Goal: Task Accomplishment & Management: Use online tool/utility

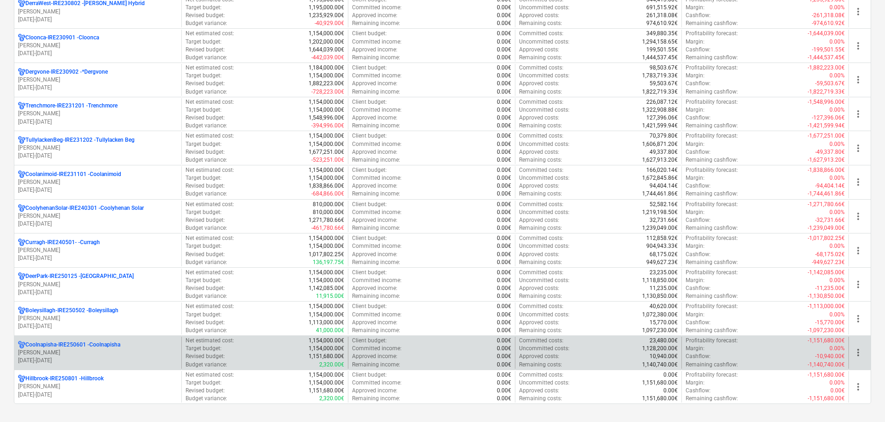
scroll to position [370, 0]
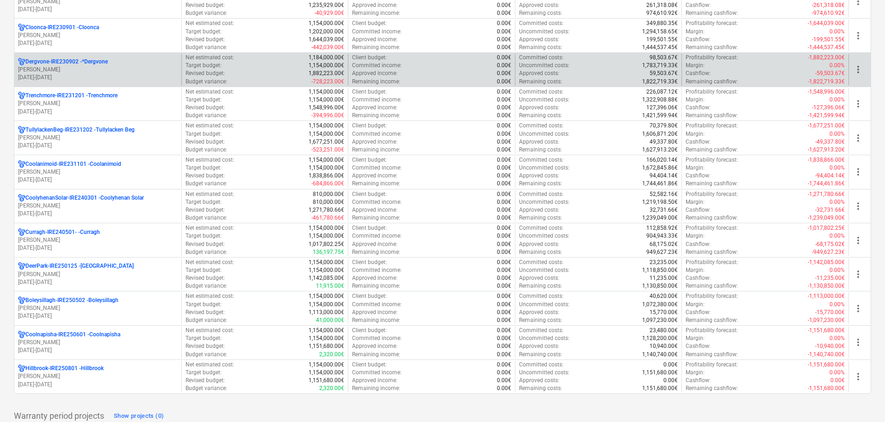
click at [74, 71] on p "S. Nash" at bounding box center [98, 70] width 160 height 8
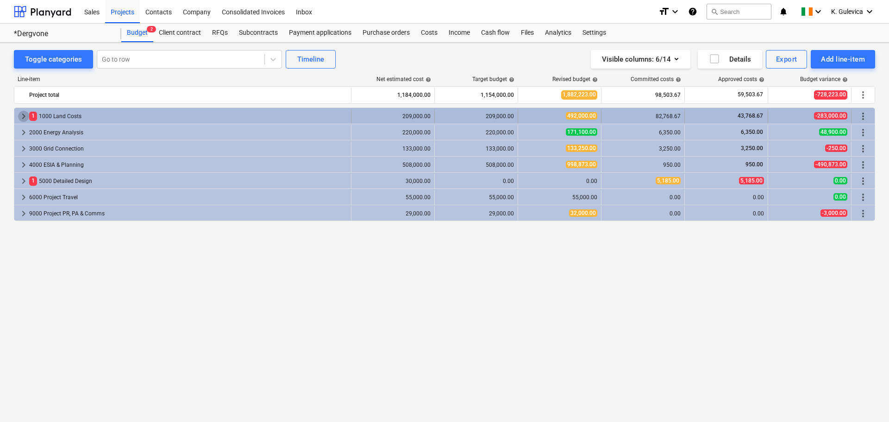
click at [21, 115] on span "keyboard_arrow_right" at bounding box center [23, 116] width 11 height 11
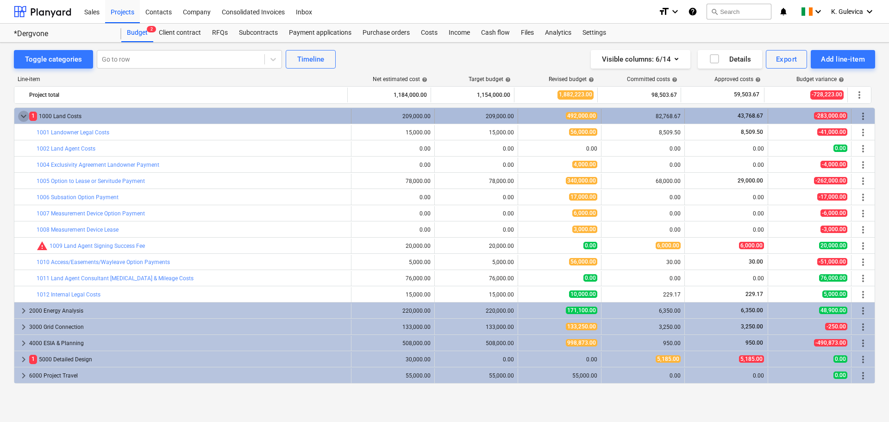
click at [21, 118] on span "keyboard_arrow_down" at bounding box center [23, 116] width 11 height 11
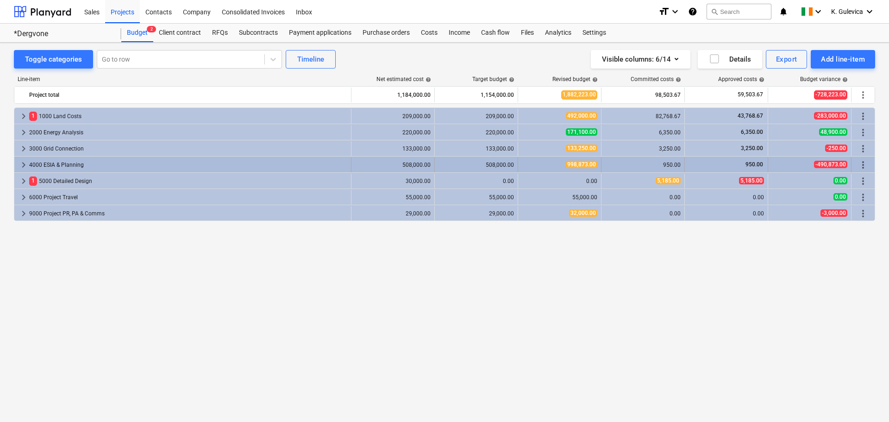
click at [22, 167] on span "keyboard_arrow_right" at bounding box center [23, 164] width 11 height 11
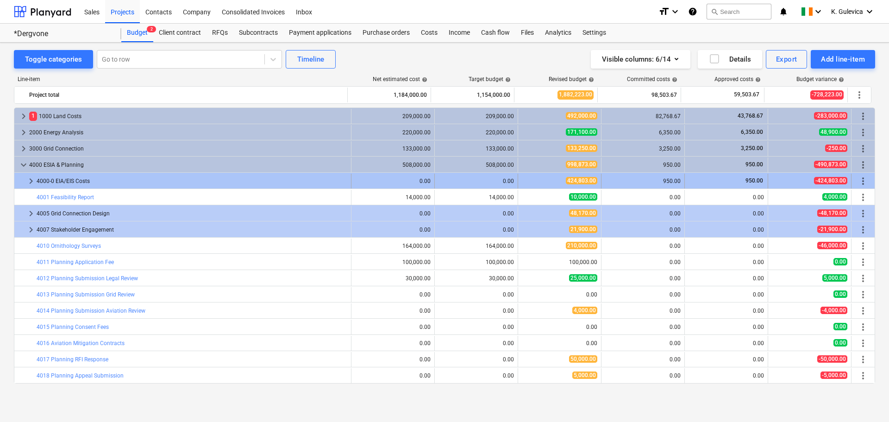
click at [30, 180] on span "keyboard_arrow_right" at bounding box center [30, 180] width 11 height 11
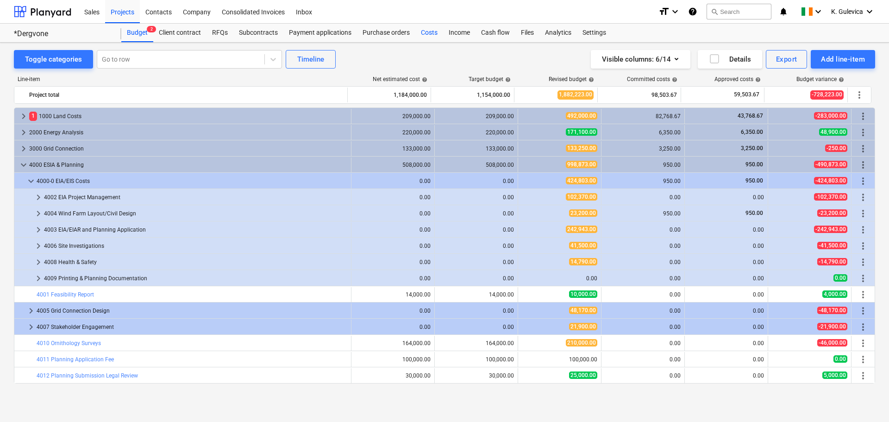
click at [423, 32] on div "Costs" at bounding box center [429, 33] width 28 height 19
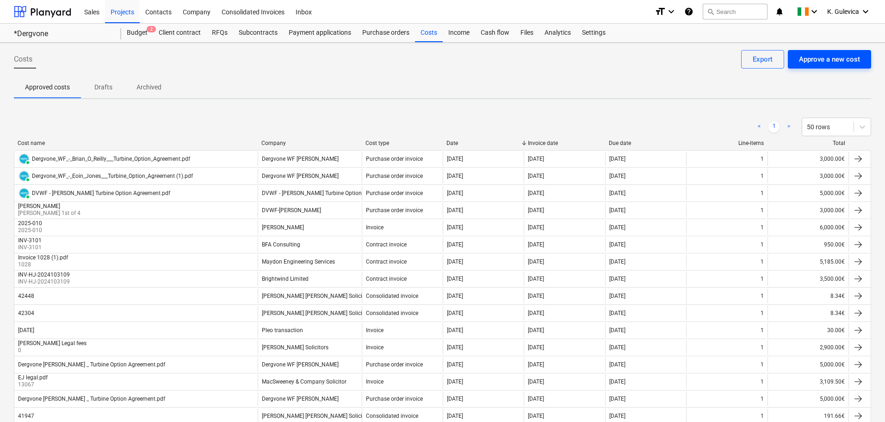
click at [833, 59] on div "Approve a new cost" at bounding box center [829, 59] width 61 height 12
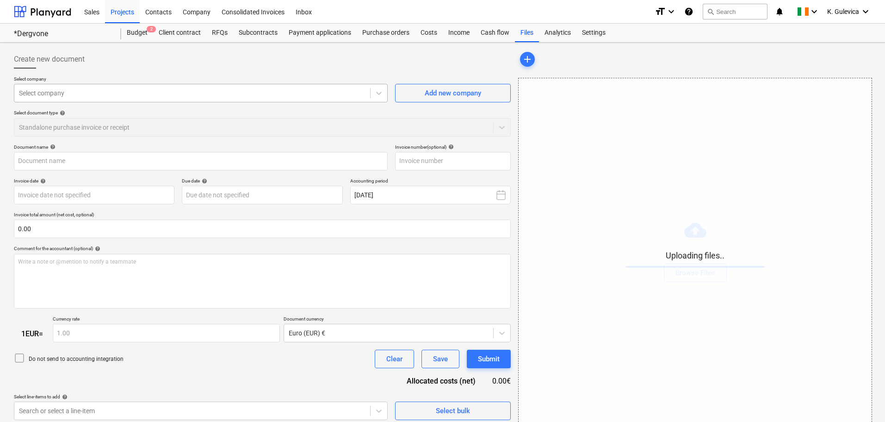
click at [65, 94] on div at bounding box center [192, 92] width 347 height 9
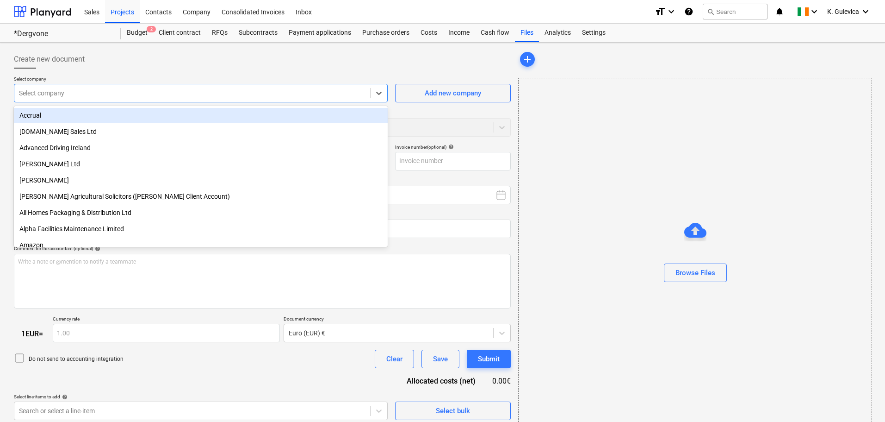
type input "7089_Dergvone_Wind_Farm_Feasibility_September_2023_897_23.pdf"
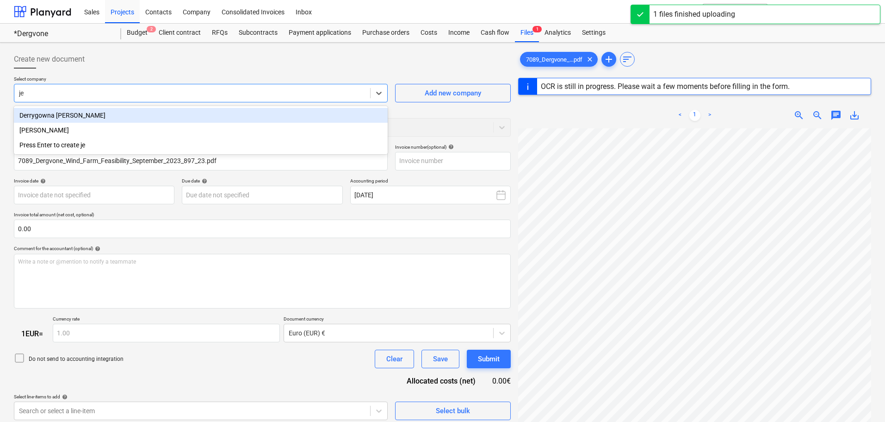
type input "jen"
click at [64, 115] on div "Jennings O'Donovan" at bounding box center [201, 115] width 374 height 15
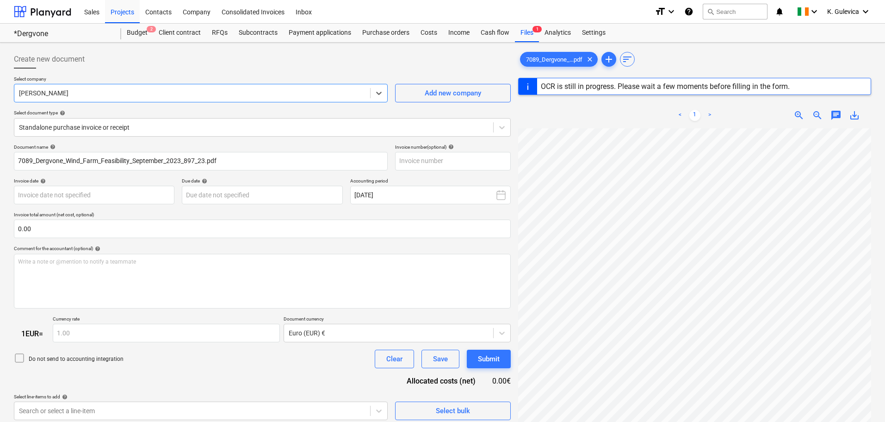
type input "21443935"
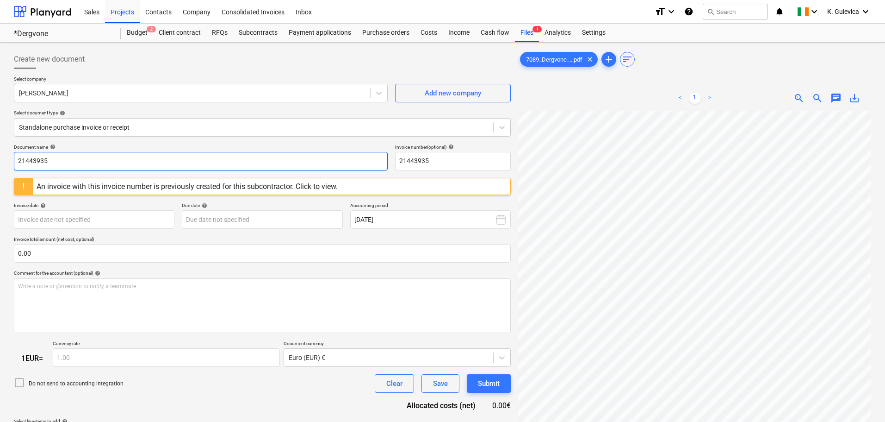
drag, startPoint x: 55, startPoint y: 159, endPoint x: 6, endPoint y: 159, distance: 48.1
click at [3, 159] on div "Create new document Select company Jennings O'Donovan Add new company Select do…" at bounding box center [442, 279] width 885 height 472
paste input "897/23"
type input "897/23"
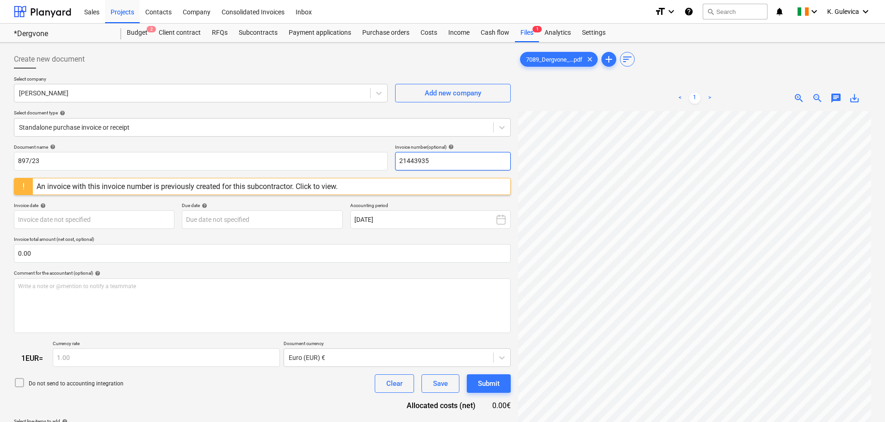
drag, startPoint x: 447, startPoint y: 157, endPoint x: 407, endPoint y: 160, distance: 39.5
click at [377, 158] on div "Document name help 897/23 Invoice number (optional) help 21443935" at bounding box center [262, 157] width 497 height 26
paste input "897/23"
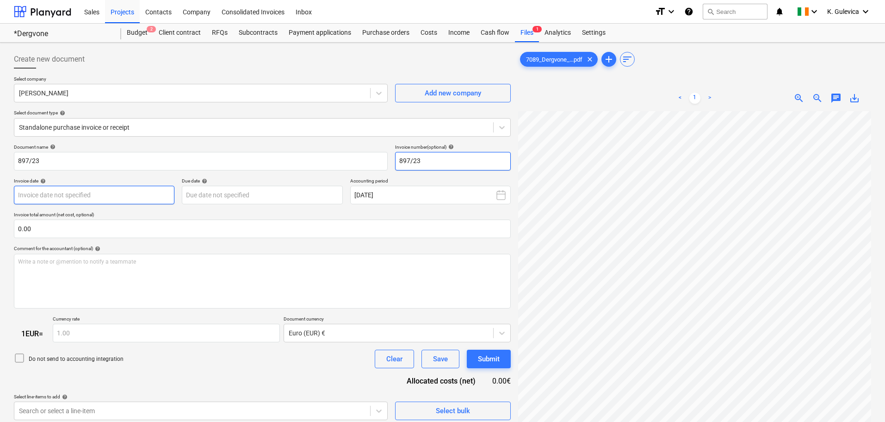
type input "897/23"
click at [49, 194] on body "Sales Projects Contacts Company Consolidated Invoices Inbox format_size keyboar…" at bounding box center [442, 211] width 885 height 422
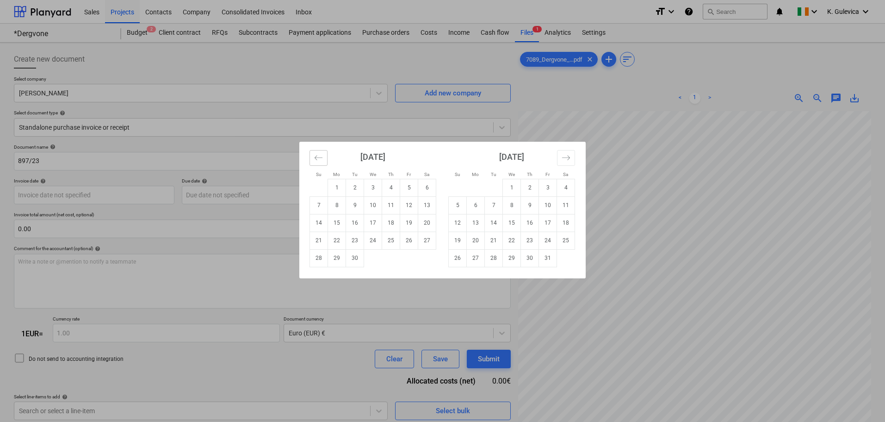
click at [315, 155] on icon "Move backward to switch to the previous month." at bounding box center [318, 157] width 9 height 9
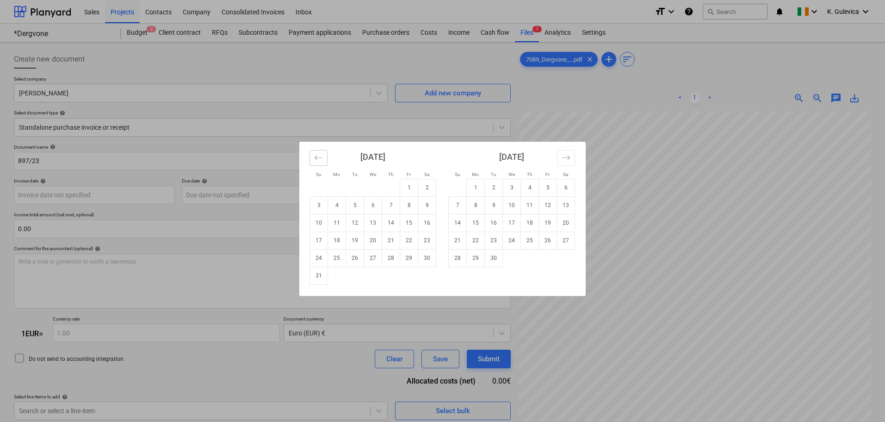
click at [315, 155] on icon "Move backward to switch to the previous month." at bounding box center [318, 157] width 9 height 9
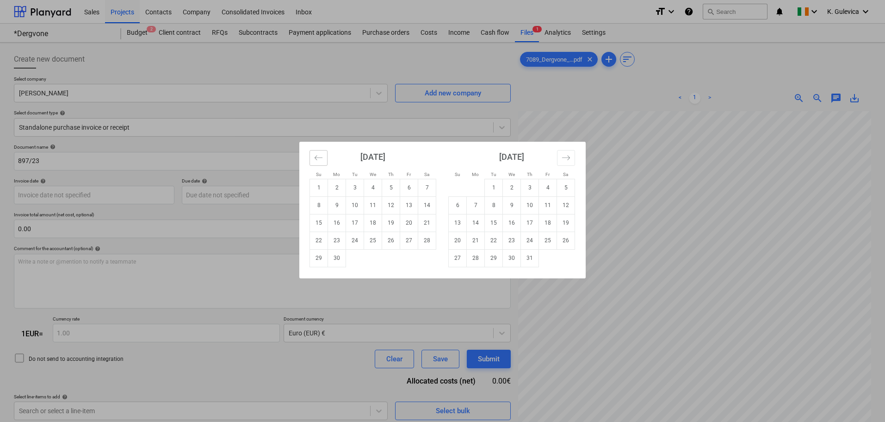
click at [315, 155] on icon "Move backward to switch to the previous month." at bounding box center [318, 157] width 9 height 9
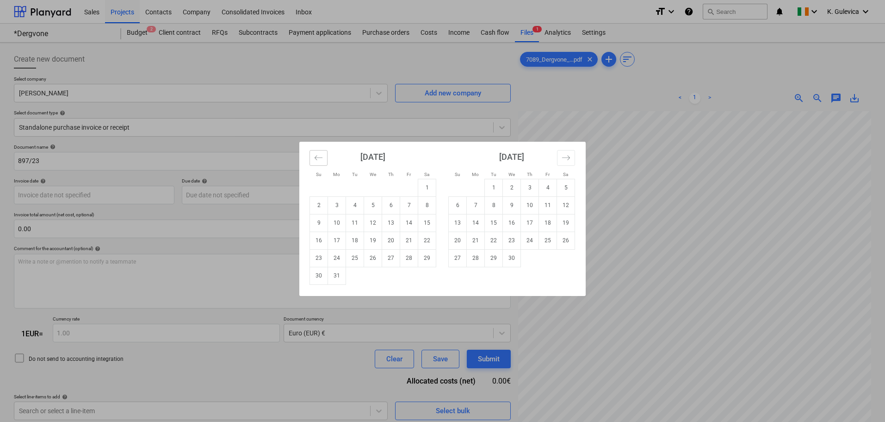
click at [315, 155] on icon "Move backward to switch to the previous month." at bounding box center [318, 157] width 9 height 9
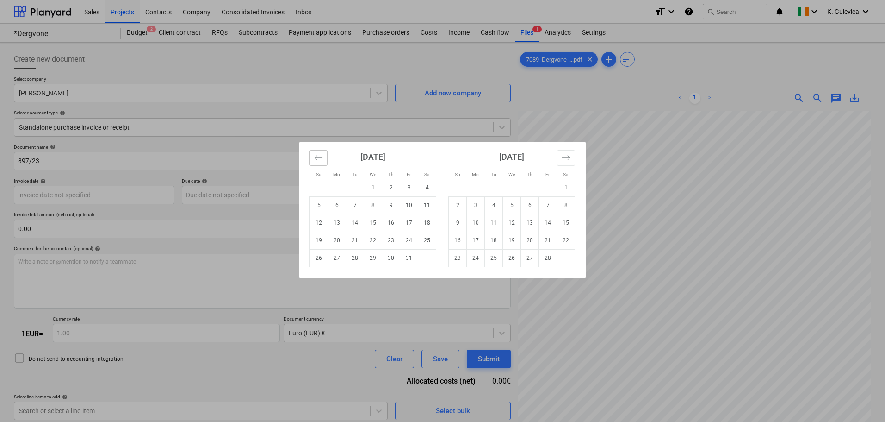
click at [315, 155] on icon "Move backward to switch to the previous month." at bounding box center [318, 157] width 9 height 9
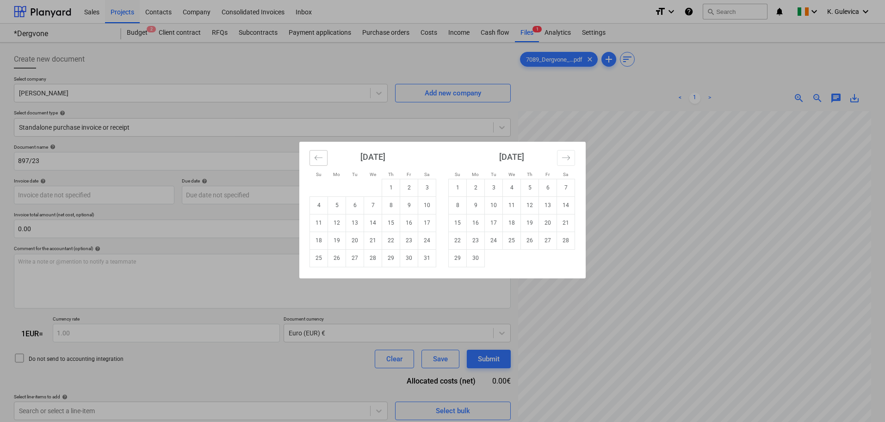
click at [315, 155] on icon "Move backward to switch to the previous month." at bounding box center [318, 157] width 9 height 9
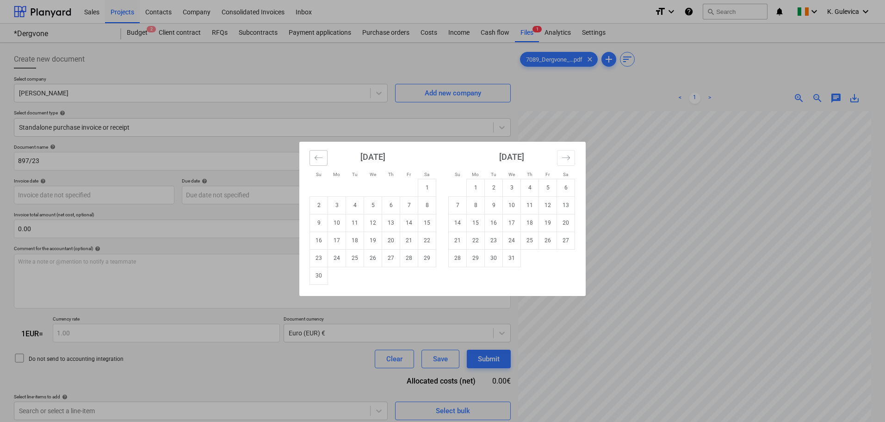
click at [315, 155] on icon "Move backward to switch to the previous month." at bounding box center [318, 157] width 9 height 9
click at [321, 156] on icon "Move backward to switch to the previous month." at bounding box center [318, 157] width 9 height 9
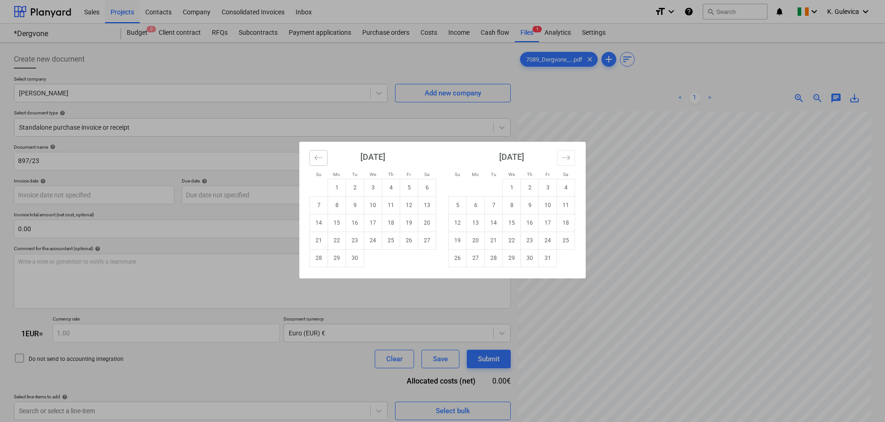
click at [322, 156] on icon "Move backward to switch to the previous month." at bounding box center [318, 157] width 9 height 9
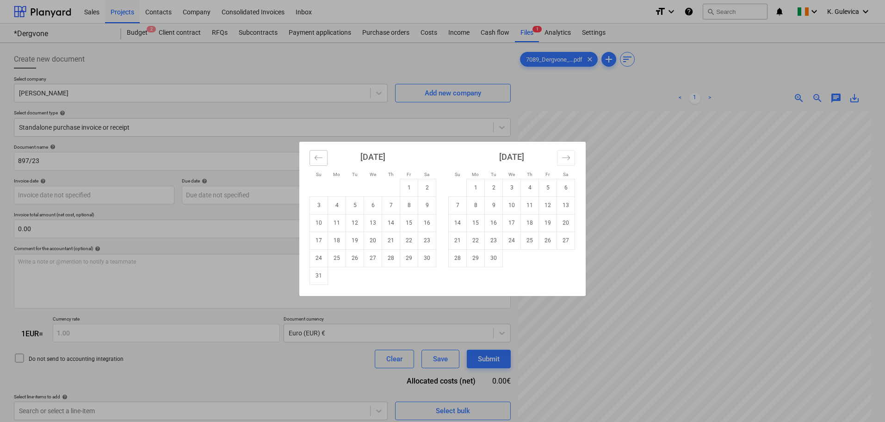
click at [322, 156] on icon "Move backward to switch to the previous month." at bounding box center [318, 157] width 9 height 9
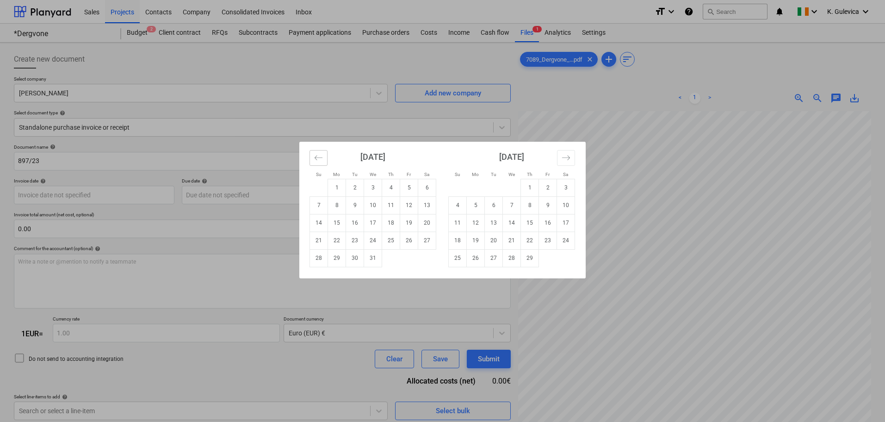
click at [322, 156] on icon "Move backward to switch to the previous month." at bounding box center [318, 157] width 9 height 9
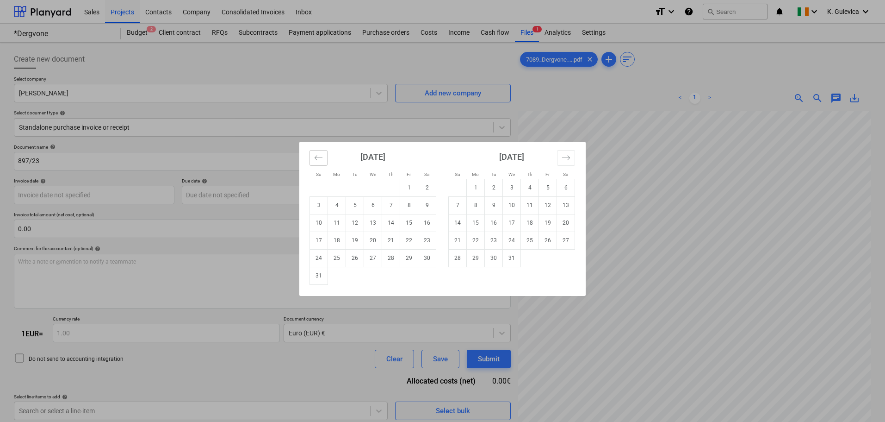
click at [323, 157] on button "Move backward to switch to the previous month." at bounding box center [319, 158] width 18 height 16
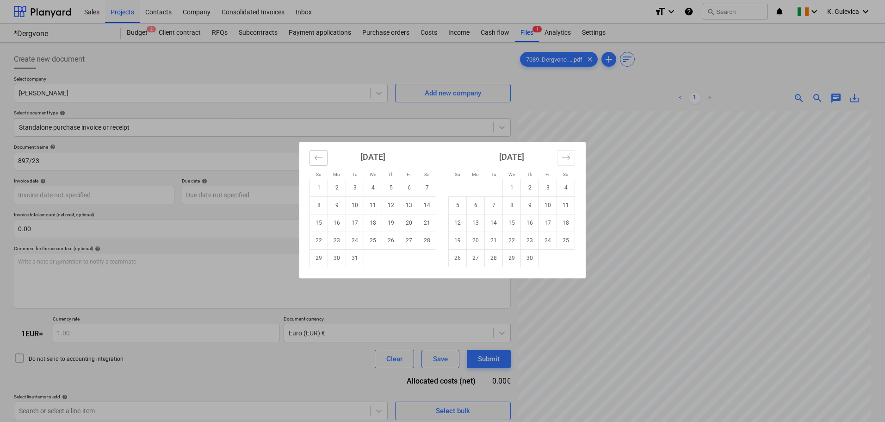
click at [323, 157] on button "Move backward to switch to the previous month." at bounding box center [319, 158] width 18 height 16
click at [412, 256] on td "29" at bounding box center [409, 258] width 18 height 18
type input "29 Sep 2023"
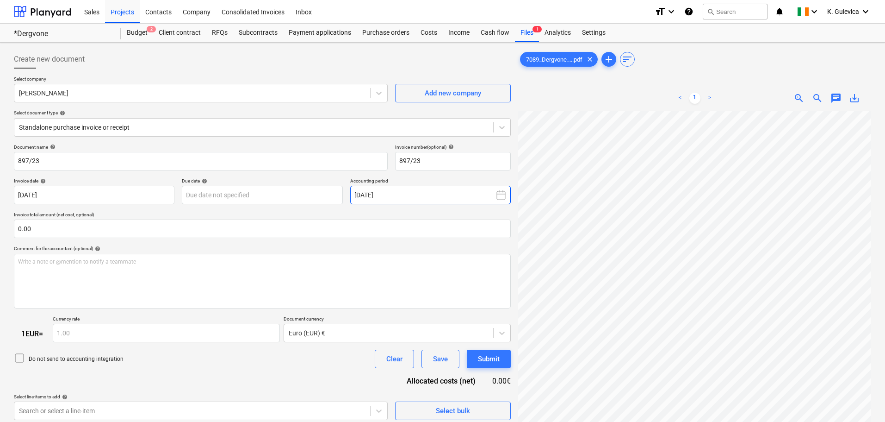
click at [439, 198] on button "September 2025" at bounding box center [430, 195] width 161 height 19
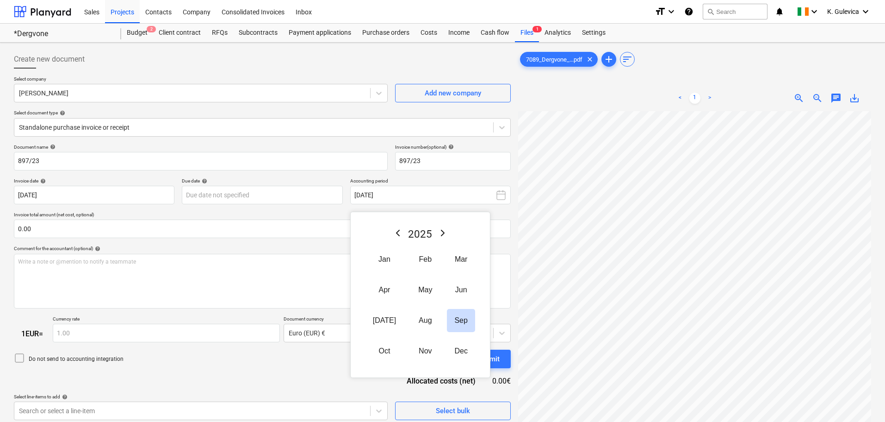
click at [397, 231] on icon "Previous Year" at bounding box center [397, 232] width 11 height 11
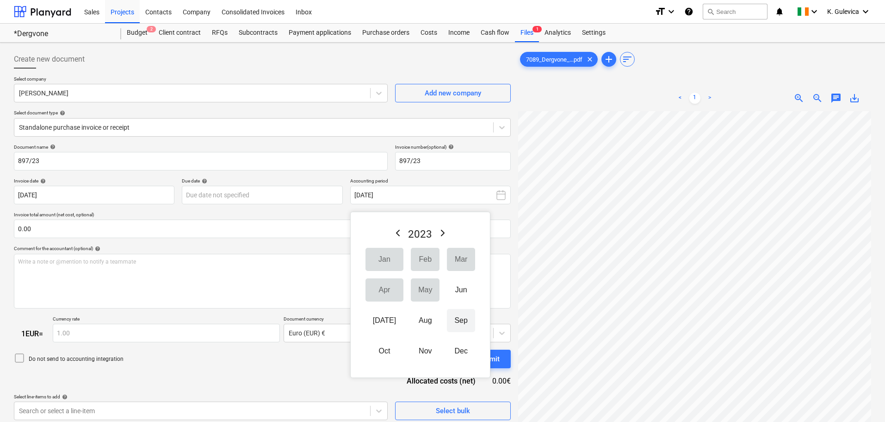
click at [448, 320] on button "Sep" at bounding box center [461, 320] width 28 height 23
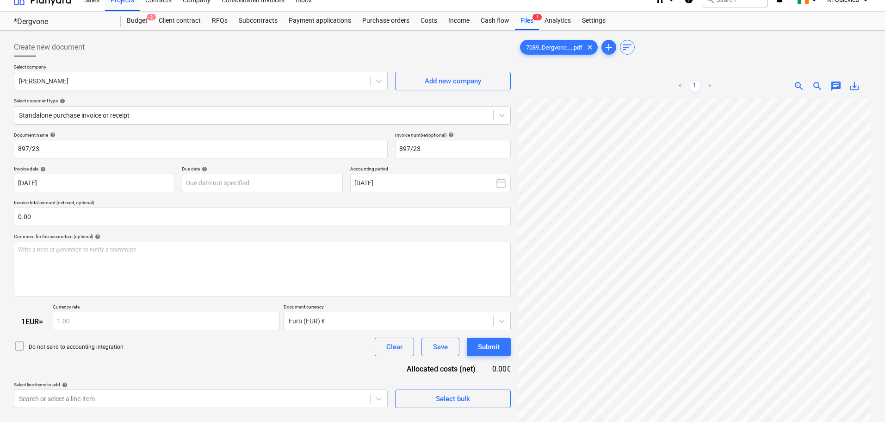
scroll to position [93, 0]
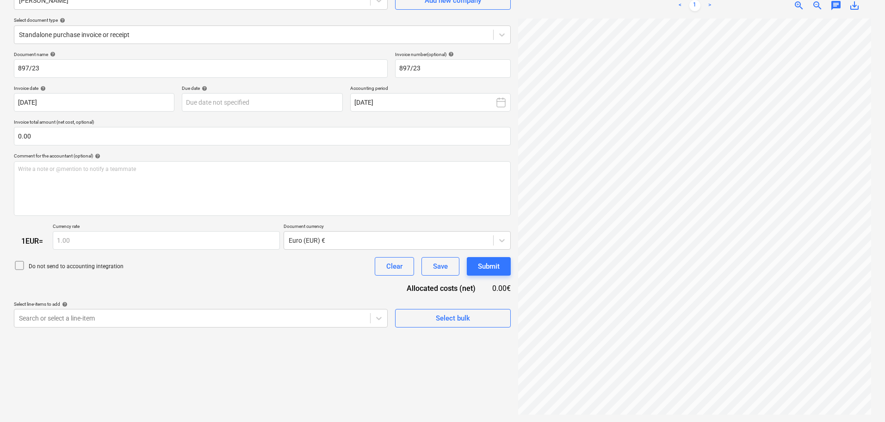
click at [23, 265] on icon at bounding box center [19, 265] width 11 height 11
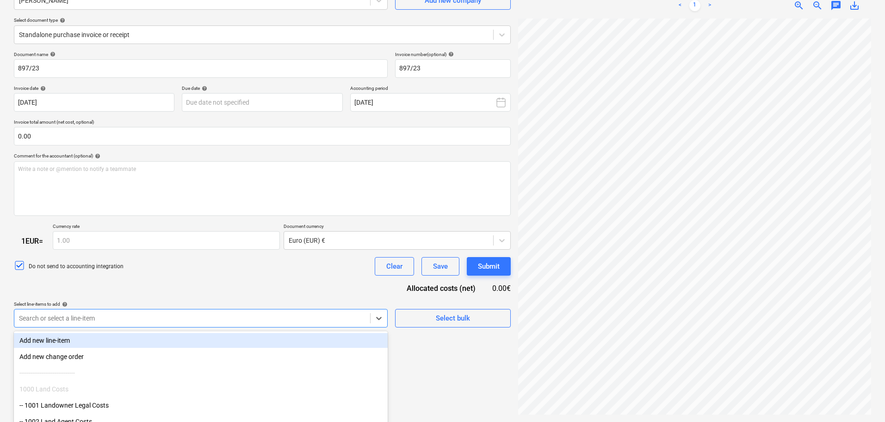
scroll to position [143, 0]
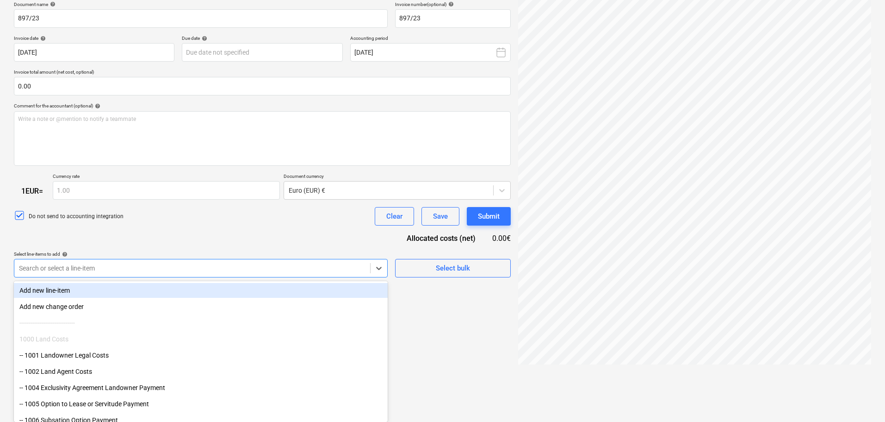
click at [106, 279] on body "Sales Projects Contacts Company Consolidated Invoices Inbox format_size keyboar…" at bounding box center [442, 68] width 885 height 422
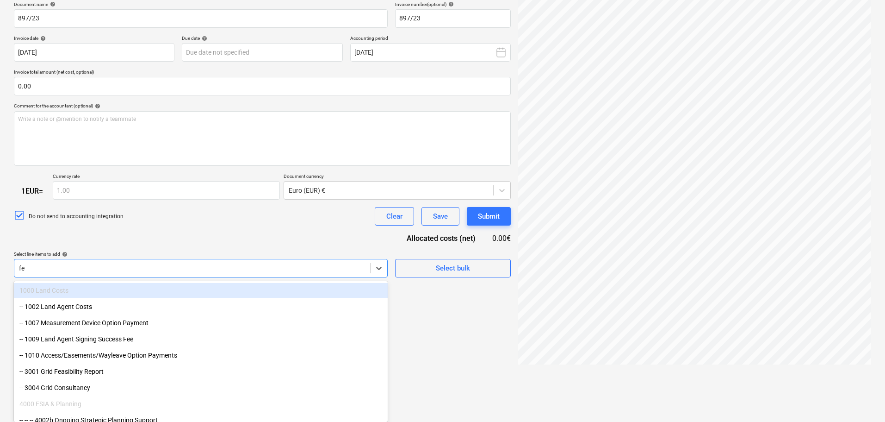
type input "fea"
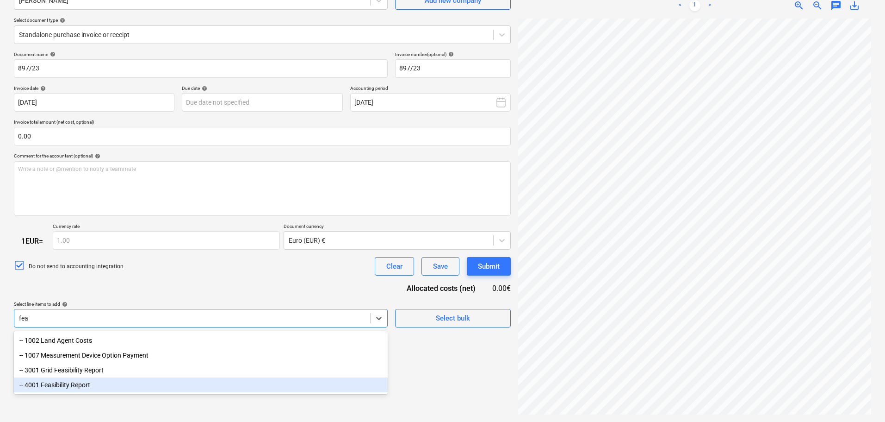
click at [71, 389] on div "-- 4001 Feasibility Report" at bounding box center [201, 384] width 374 height 15
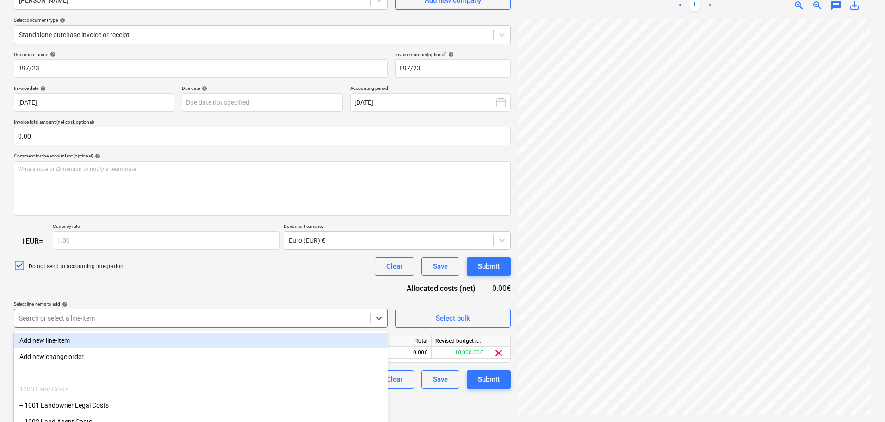
drag, startPoint x: 190, startPoint y: 279, endPoint x: 194, endPoint y: 280, distance: 5.0
click at [192, 277] on div "Document name help 897/23 Invoice number (optional) help 897/23 Invoice date he…" at bounding box center [262, 219] width 497 height 337
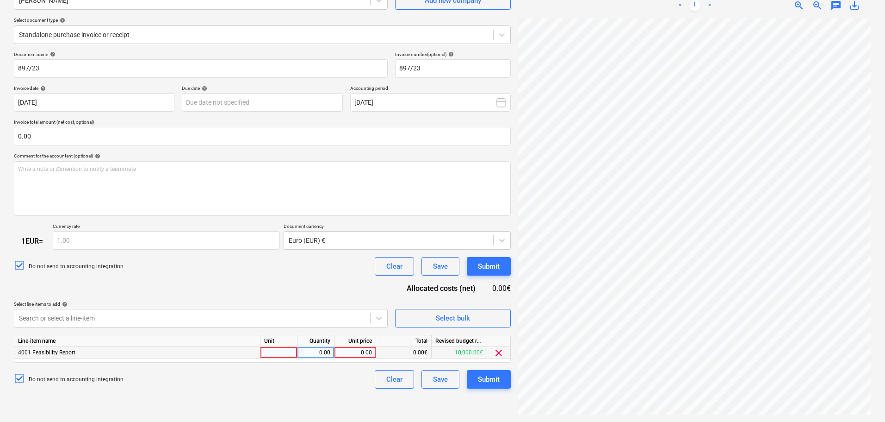
click at [363, 352] on div "0.00" at bounding box center [355, 353] width 34 height 12
type input "1815"
click at [492, 380] on div "Submit" at bounding box center [489, 379] width 22 height 12
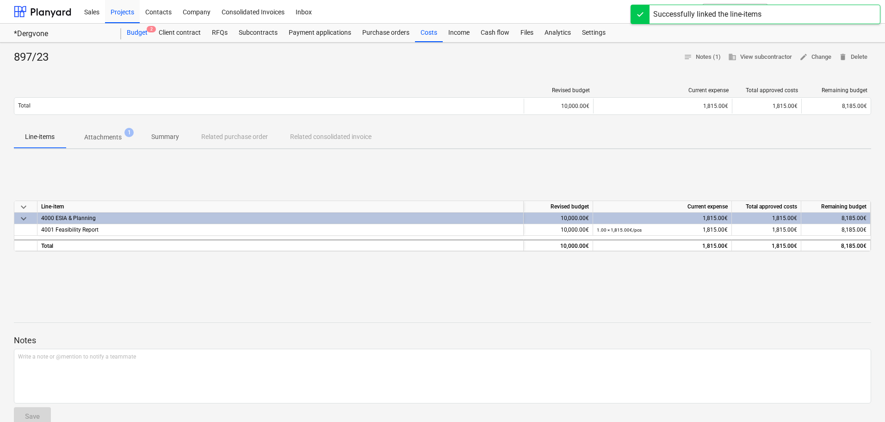
click at [136, 33] on div "Budget 2" at bounding box center [137, 33] width 32 height 19
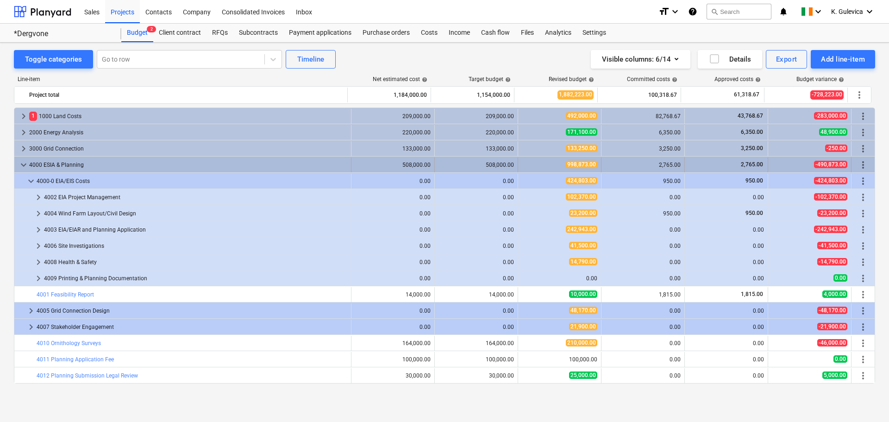
click at [23, 163] on span "keyboard_arrow_down" at bounding box center [23, 164] width 11 height 11
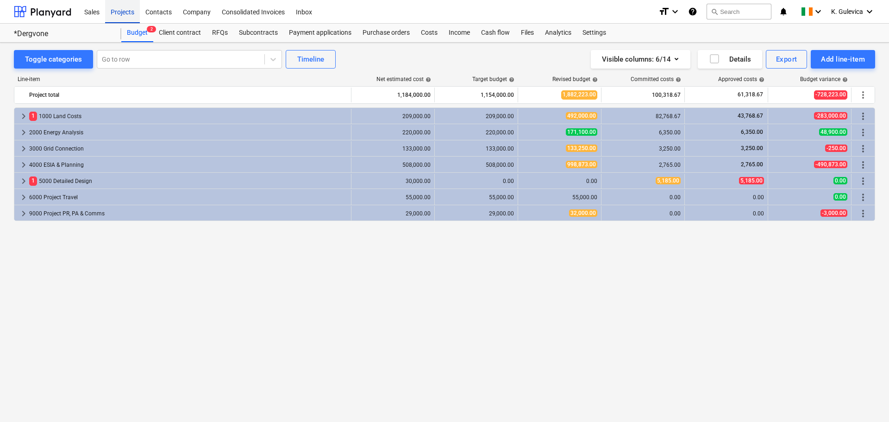
click at [121, 11] on div "Projects" at bounding box center [122, 12] width 35 height 24
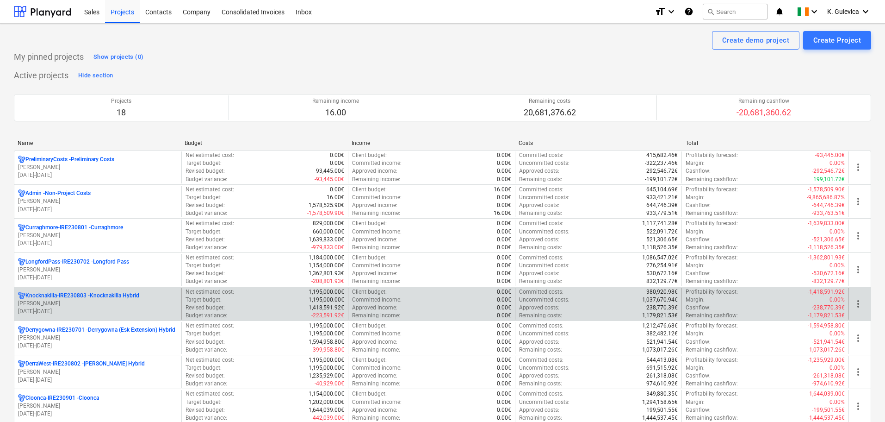
scroll to position [46, 0]
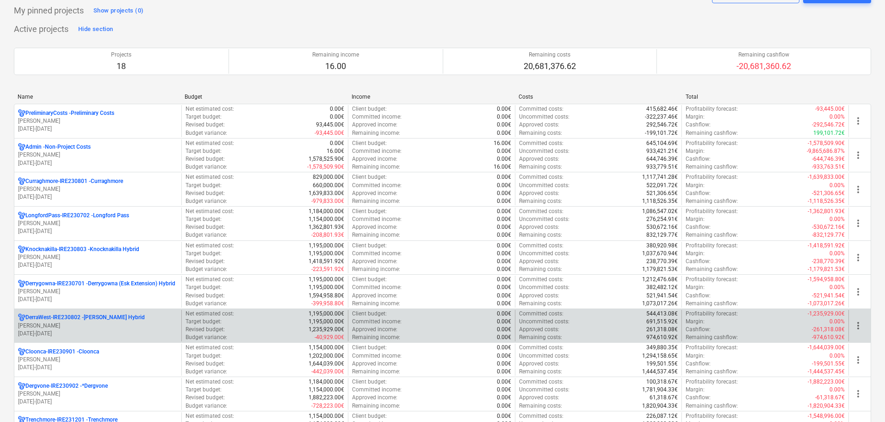
click at [115, 322] on p "A. O'Leary" at bounding box center [98, 326] width 160 height 8
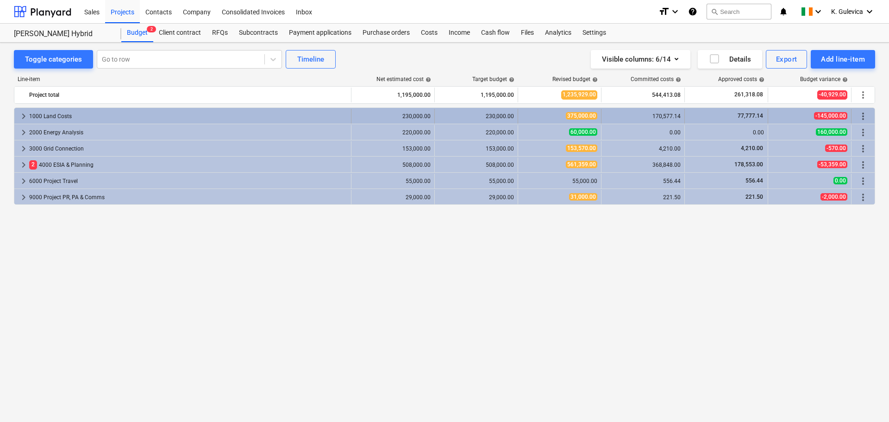
click at [24, 114] on span "keyboard_arrow_right" at bounding box center [23, 116] width 11 height 11
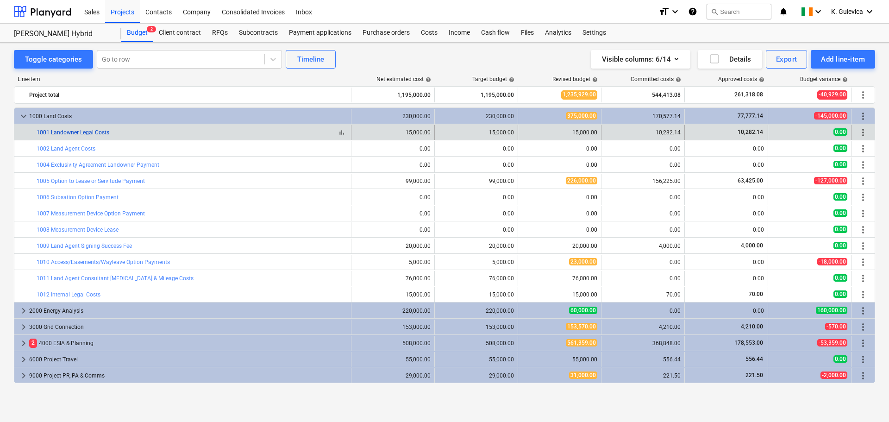
click at [99, 132] on link "1001 Landowner Legal Costs" at bounding box center [73, 132] width 73 height 6
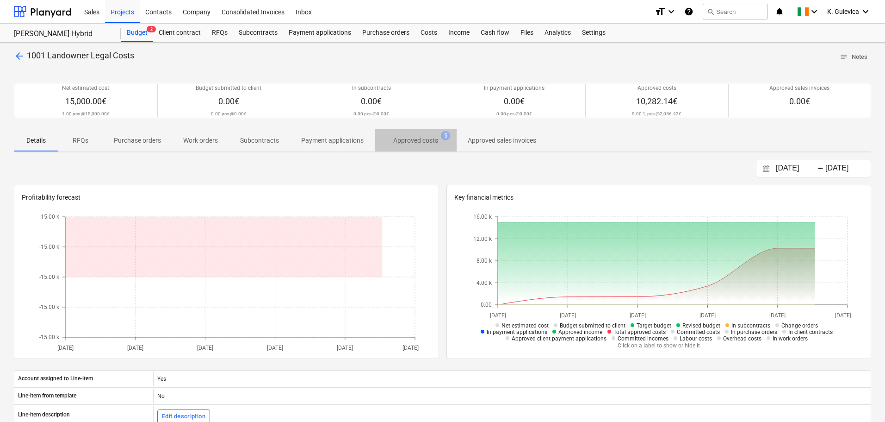
click at [424, 139] on p "Approved costs" at bounding box center [415, 141] width 45 height 10
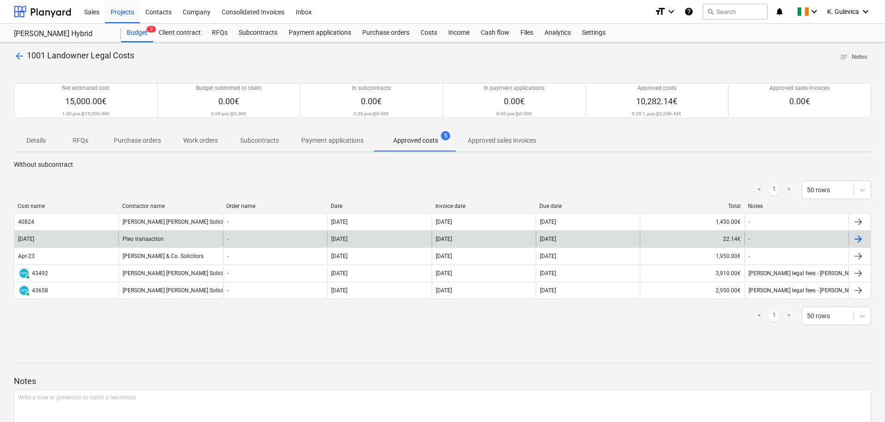
click at [152, 237] on div "Pleo transaction" at bounding box center [170, 238] width 104 height 15
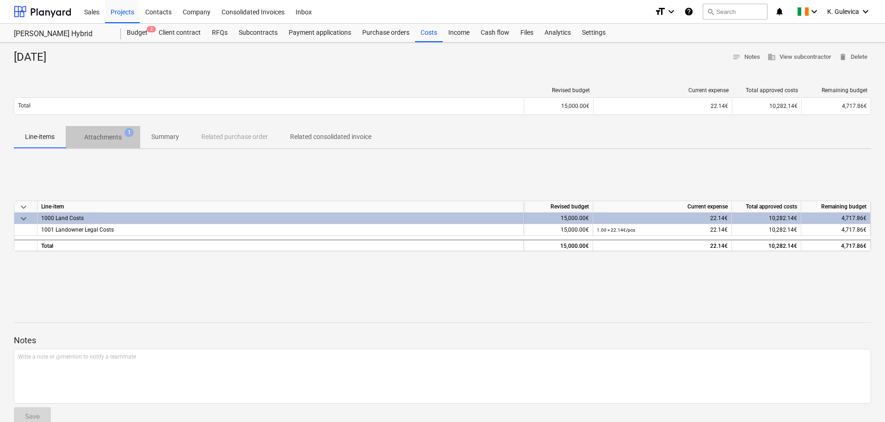
click at [111, 136] on p "Attachments" at bounding box center [102, 137] width 37 height 10
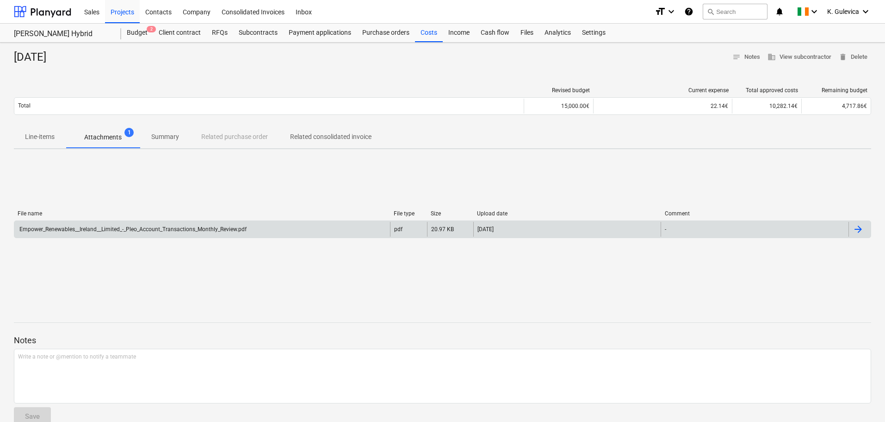
click at [243, 226] on div "Empower_Renewables__Ireland__Limited_-_Pleo_Account_Transactions_Monthly_Review…" at bounding box center [132, 229] width 229 height 6
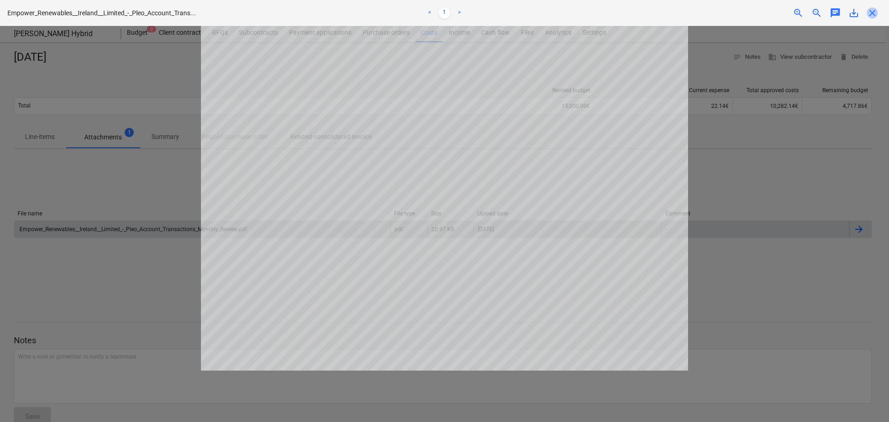
click at [869, 11] on span "close" at bounding box center [871, 12] width 11 height 11
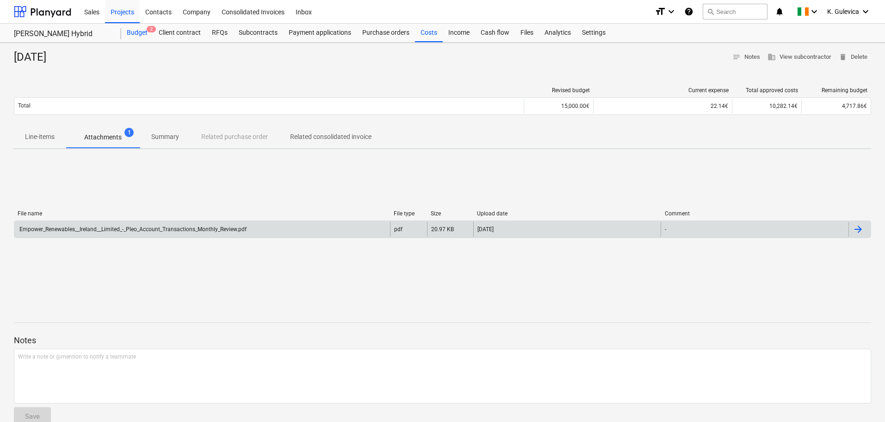
click at [134, 36] on div "Budget 2" at bounding box center [137, 33] width 32 height 19
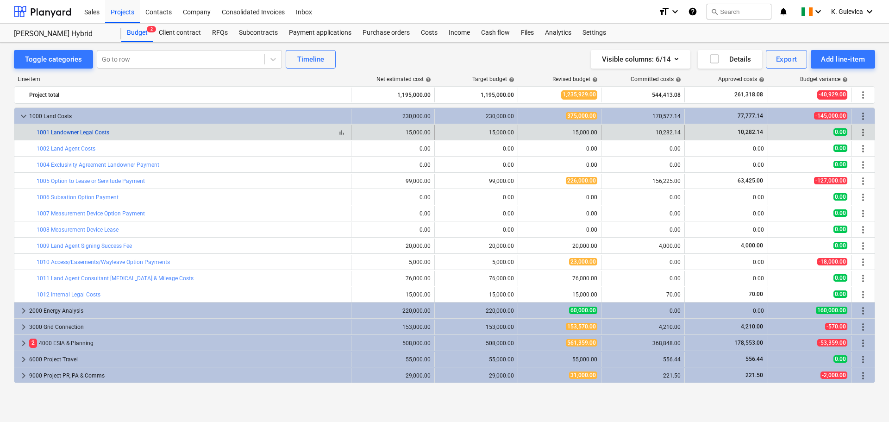
click at [87, 133] on link "1001 Landowner Legal Costs" at bounding box center [73, 132] width 73 height 6
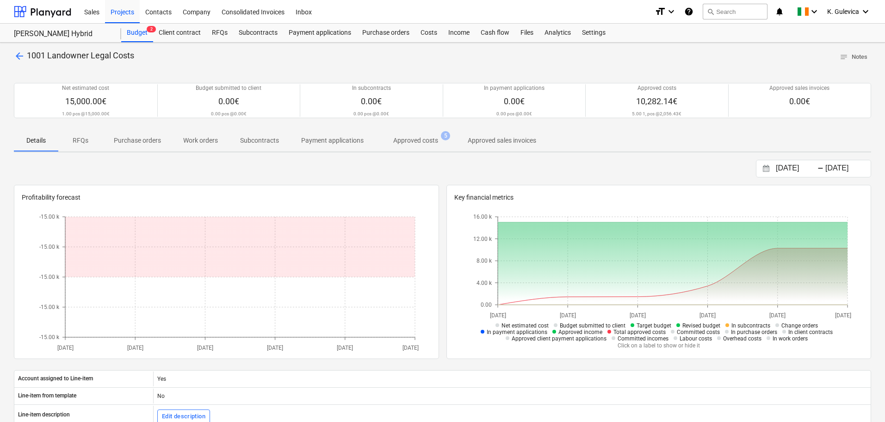
click at [405, 140] on p "Approved costs" at bounding box center [415, 141] width 45 height 10
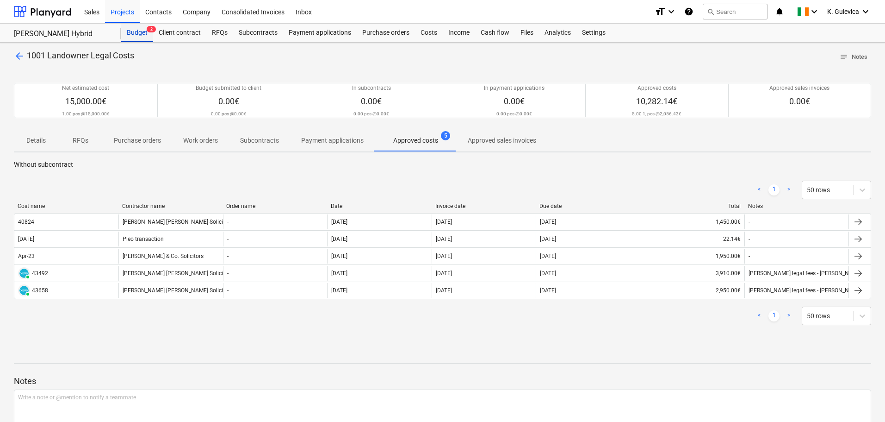
click at [137, 33] on div "Budget 2" at bounding box center [137, 33] width 32 height 19
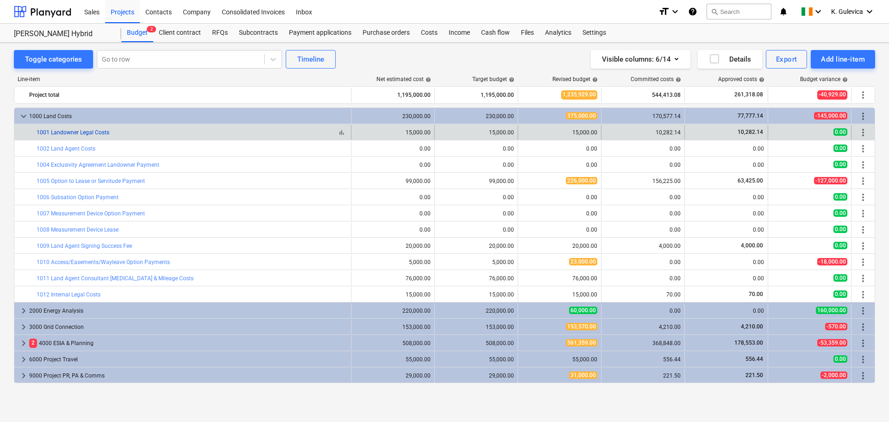
click at [80, 130] on link "1001 Landowner Legal Costs" at bounding box center [73, 132] width 73 height 6
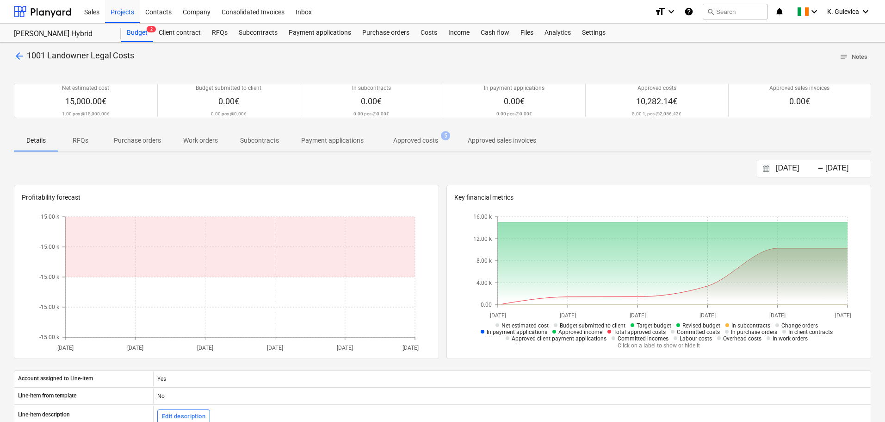
click at [414, 139] on p "Approved costs" at bounding box center [415, 141] width 45 height 10
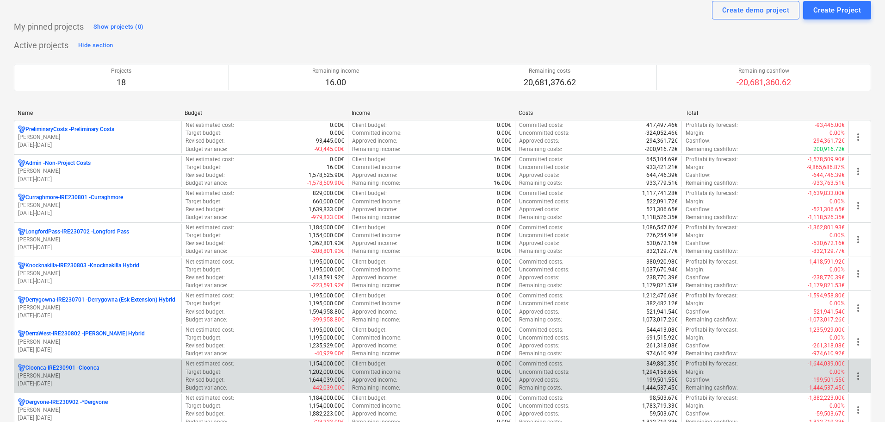
scroll to position [46, 0]
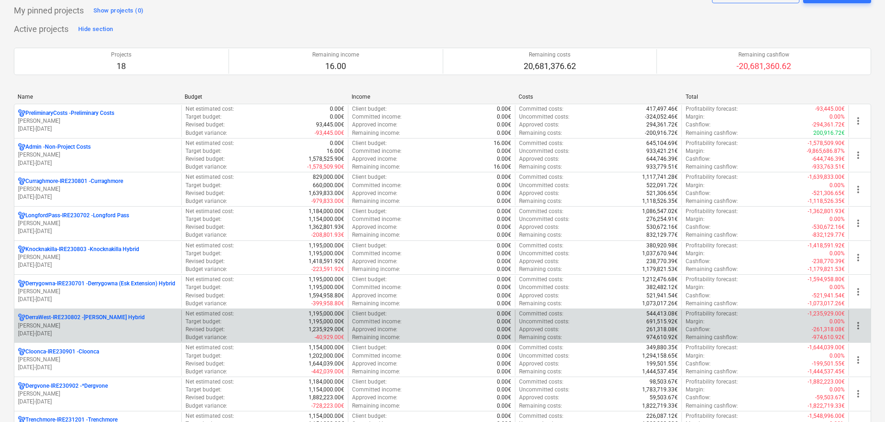
click at [93, 328] on p "[PERSON_NAME]" at bounding box center [98, 326] width 160 height 8
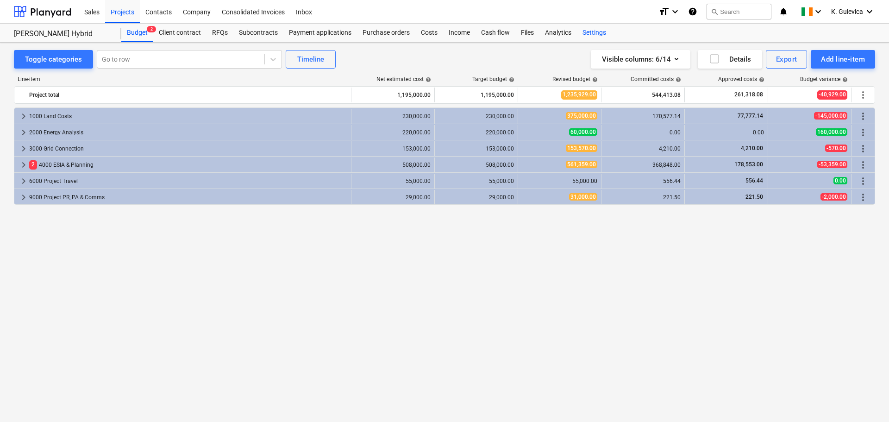
drag, startPoint x: 589, startPoint y: 36, endPoint x: 584, endPoint y: 40, distance: 6.9
click at [589, 36] on div "Settings" at bounding box center [594, 33] width 35 height 19
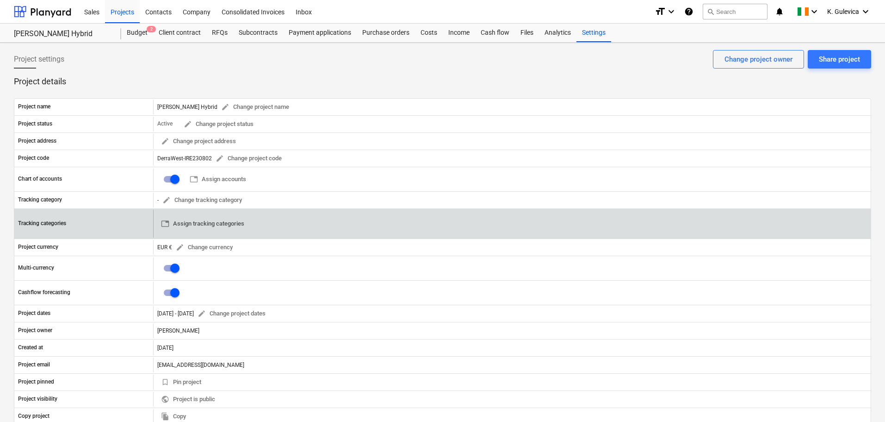
click at [203, 227] on span "table Assign tracking categories" at bounding box center [202, 223] width 83 height 11
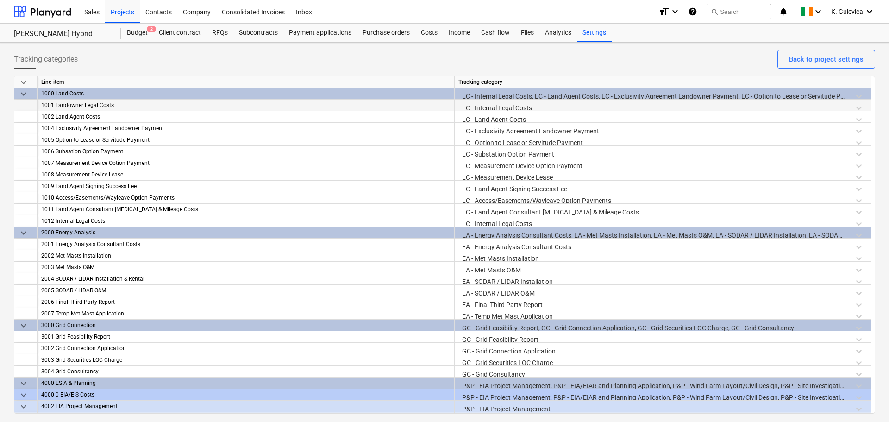
click at [544, 108] on div "LC - Internal Legal Costs" at bounding box center [662, 108] width 409 height 16
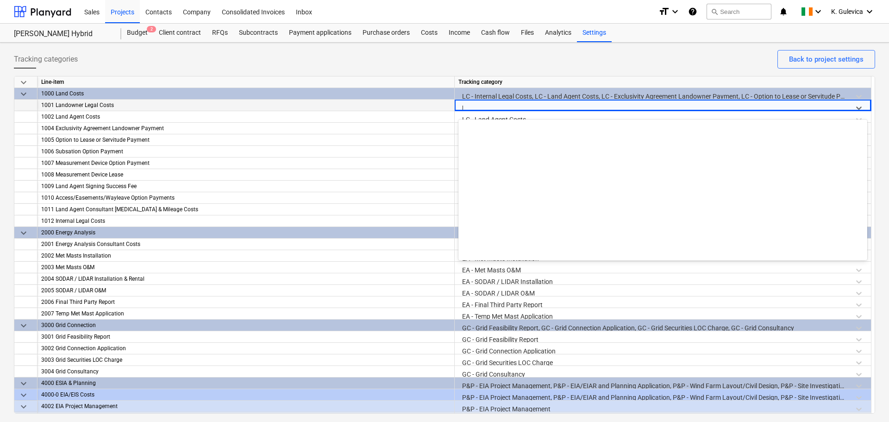
scroll to position [956, 0]
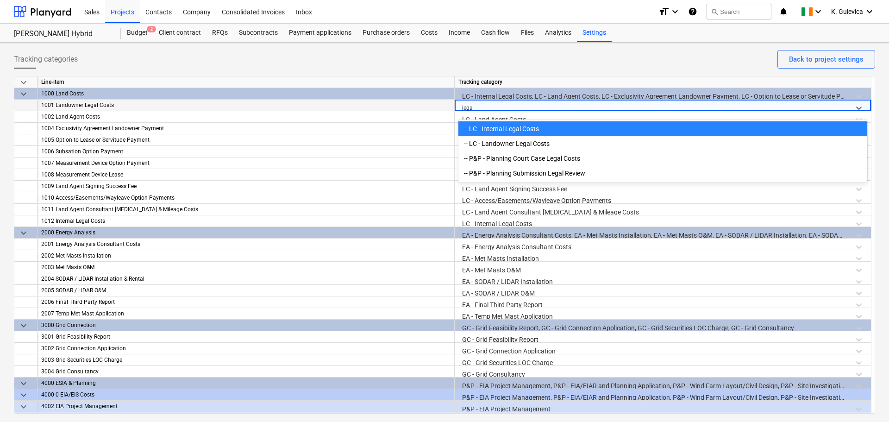
type input "legal"
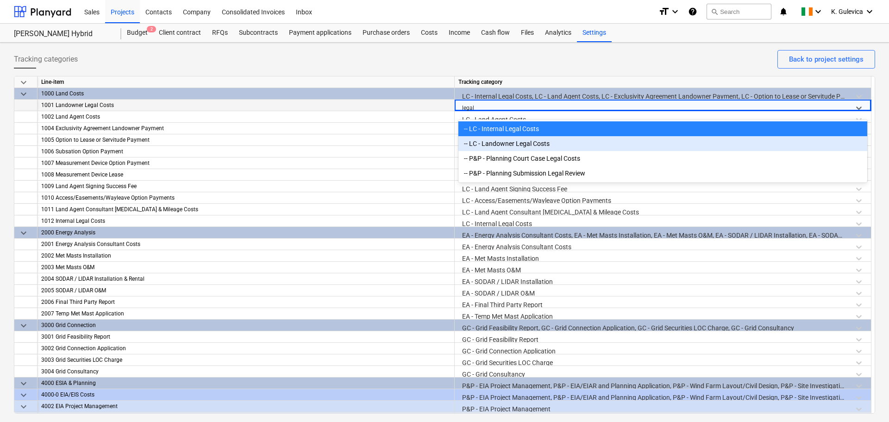
click at [534, 146] on div "-- LC - Landowner Legal Costs" at bounding box center [662, 143] width 409 height 15
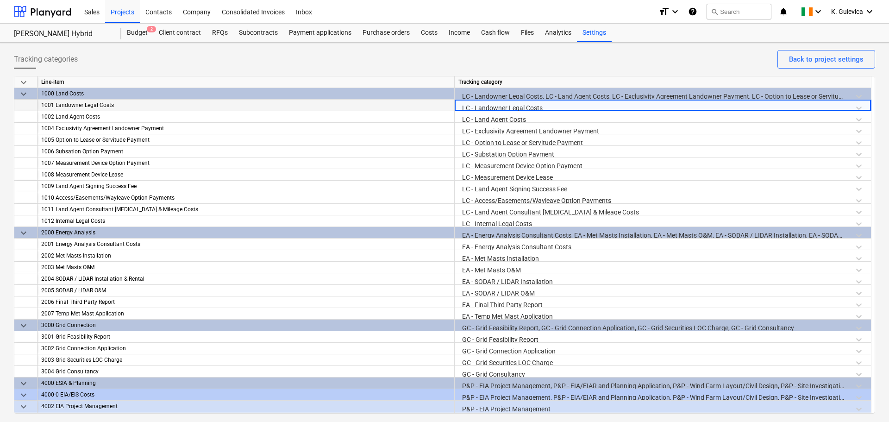
click at [258, 108] on div "1001 Landowner Legal Costs" at bounding box center [245, 106] width 409 height 12
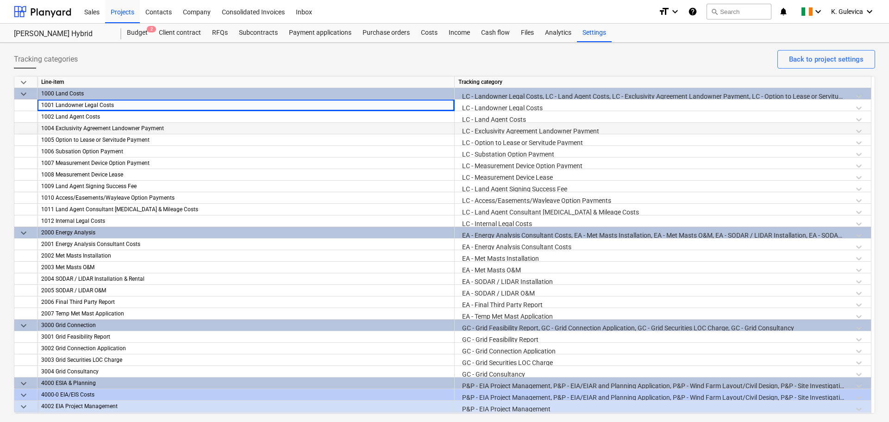
click at [276, 123] on div "1004 Exclusivity Agreement Landowner Payment" at bounding box center [245, 129] width 409 height 12
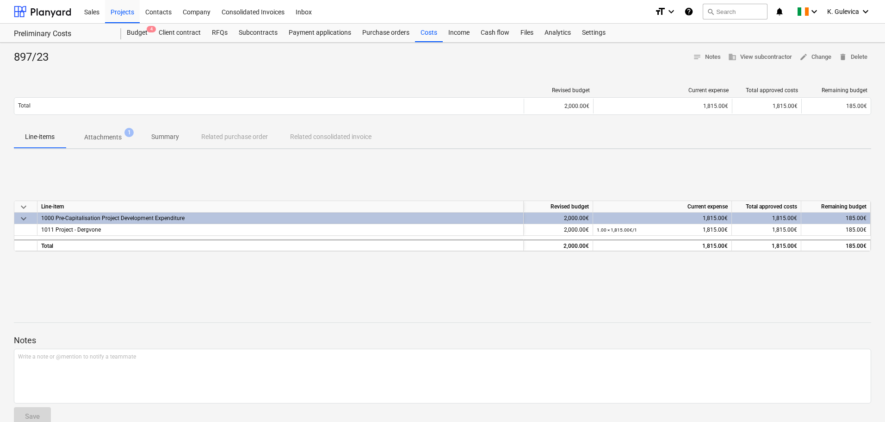
click at [109, 129] on span "Attachments 1" at bounding box center [103, 137] width 75 height 17
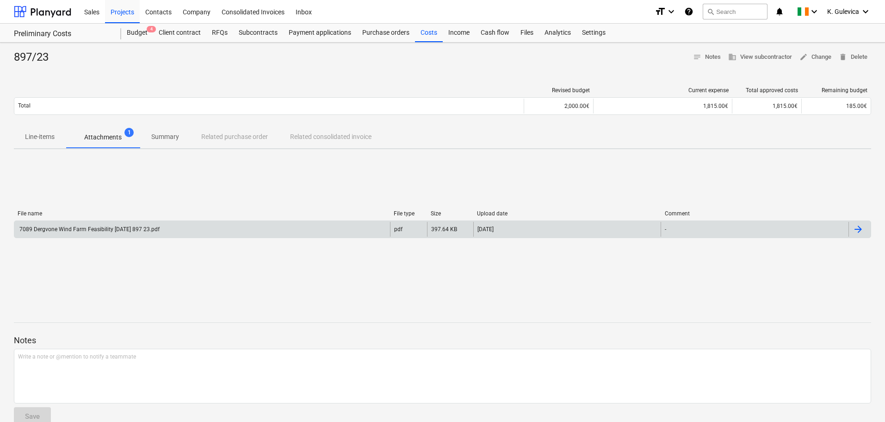
click at [266, 232] on div "7089 Dergvone Wind Farm Feasibility September 2023 897 23.pdf" at bounding box center [202, 229] width 376 height 15
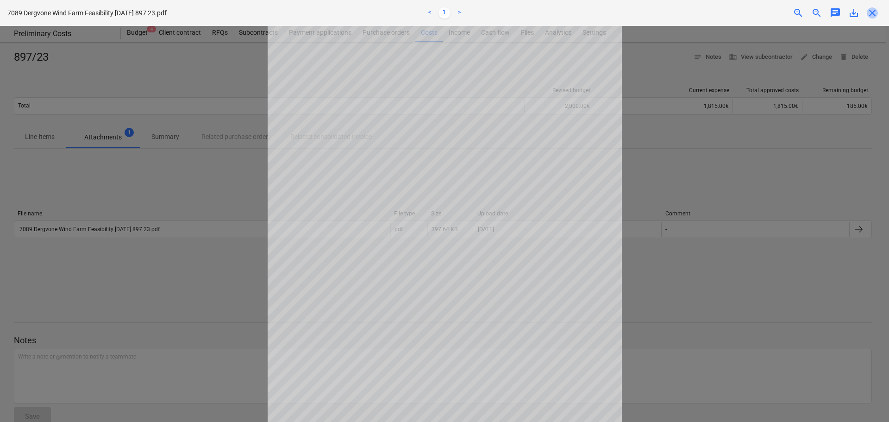
click at [870, 11] on span "close" at bounding box center [871, 12] width 11 height 11
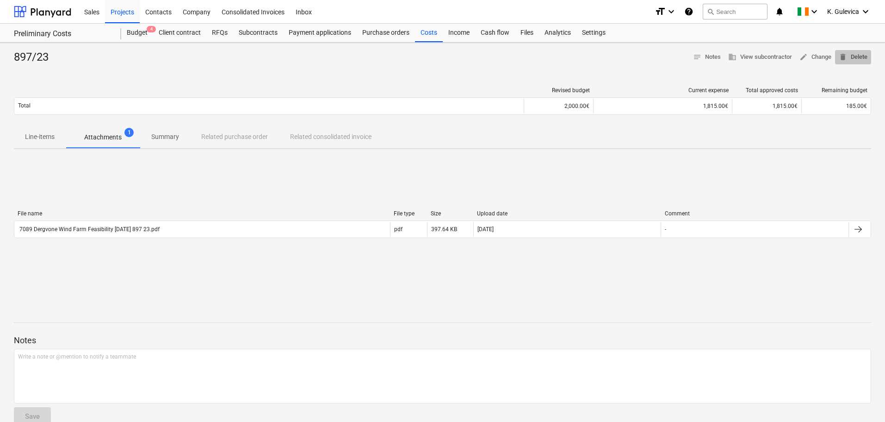
click at [858, 58] on span "delete Delete" at bounding box center [853, 57] width 29 height 11
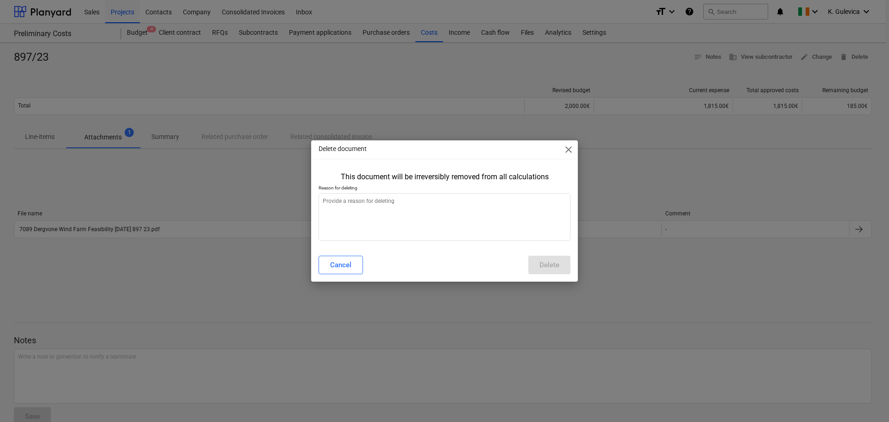
type textarea "x"
click at [396, 223] on textarea at bounding box center [444, 217] width 252 height 48
type textarea "m"
type textarea "x"
type textarea "mo"
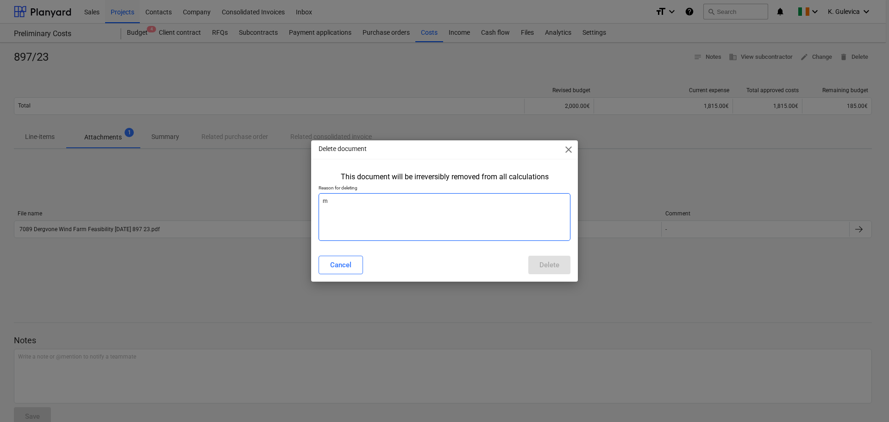
type textarea "x"
type textarea "mov"
type textarea "x"
type textarea "move"
type textarea "x"
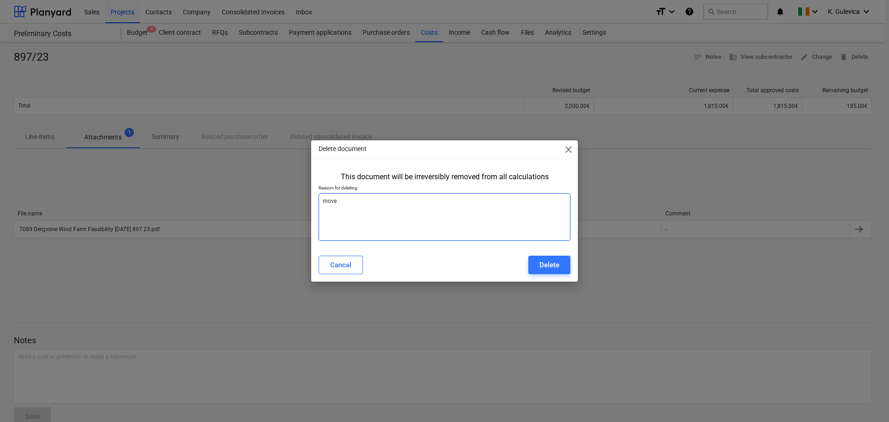
type textarea "moved"
type textarea "x"
type textarea "moved"
type textarea "x"
type textarea "moved t"
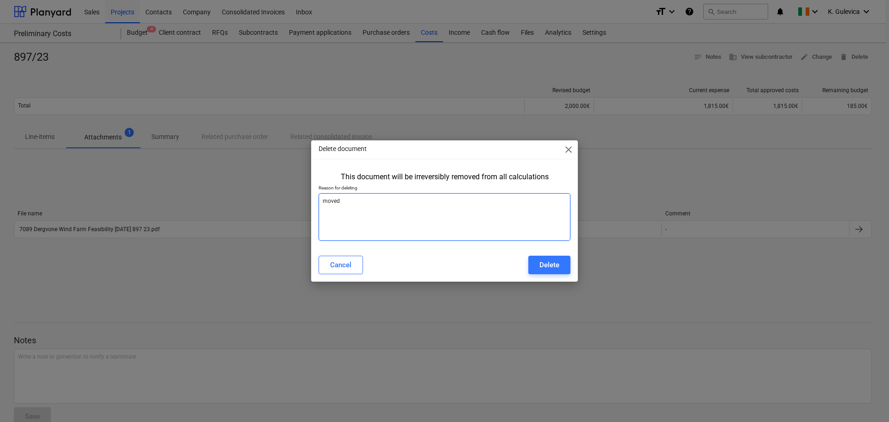
type textarea "x"
type textarea "moved to"
type textarea "x"
type textarea "moved to"
type textarea "x"
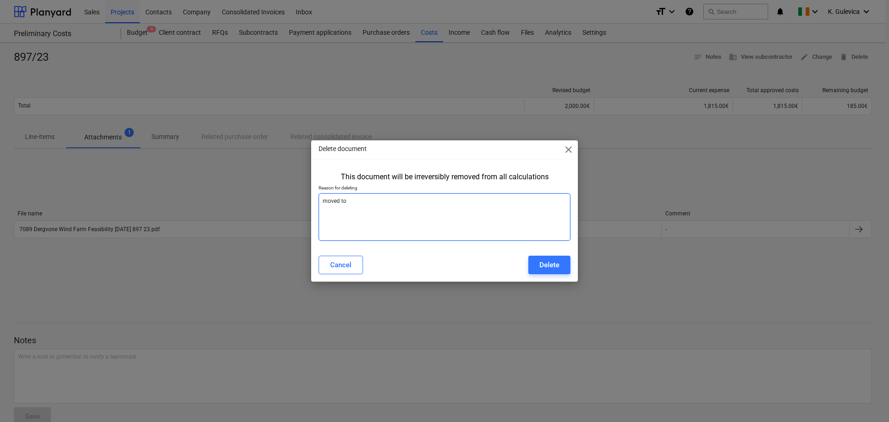
type textarea "moved to a"
type textarea "x"
type textarea "moved to a"
type textarea "x"
type textarea "moved to a p"
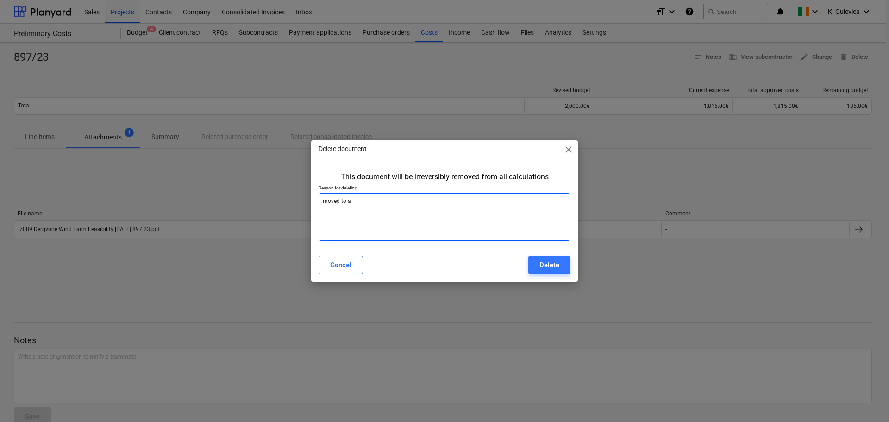
type textarea "x"
type textarea "moved to a pr"
type textarea "x"
type textarea "moved to a pro"
type textarea "x"
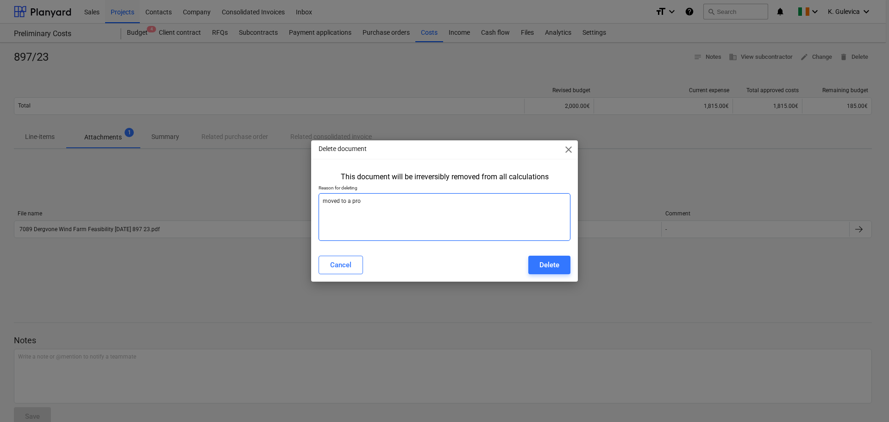
type textarea "moved to a proj"
type textarea "x"
type textarea "moved to a proje"
type textarea "x"
type textarea "moved to a projec"
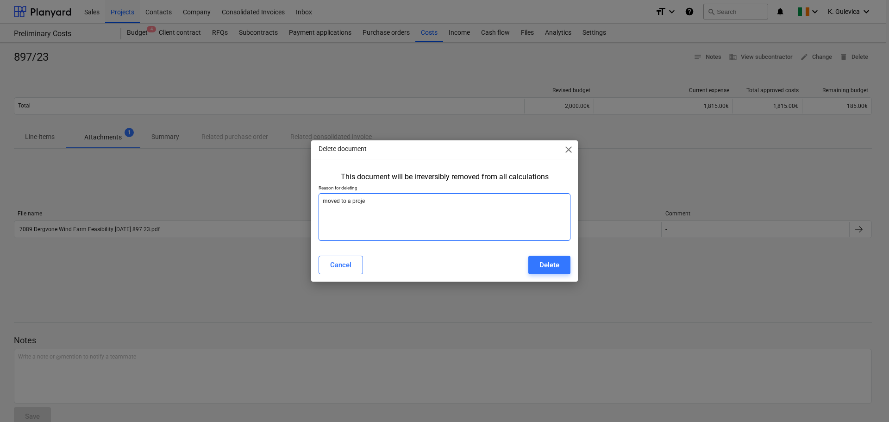
type textarea "x"
type textarea "moved to a project"
type textarea "x"
type textarea "moved to a project"
click at [560, 267] on button "Delete" at bounding box center [549, 264] width 42 height 19
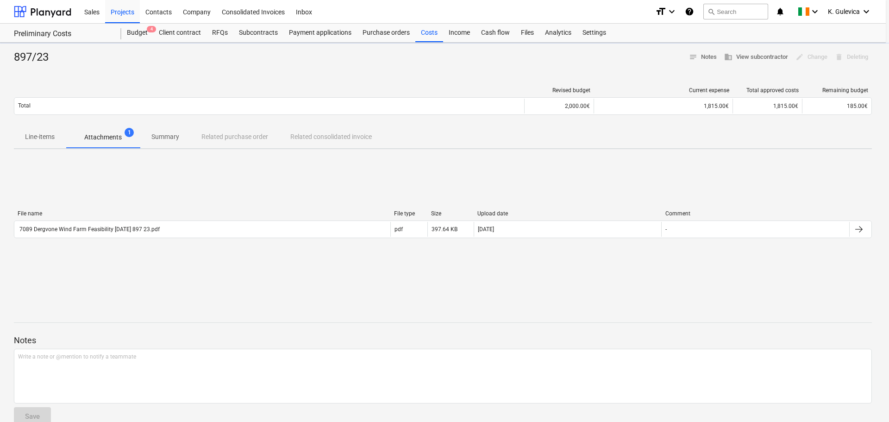
type textarea "x"
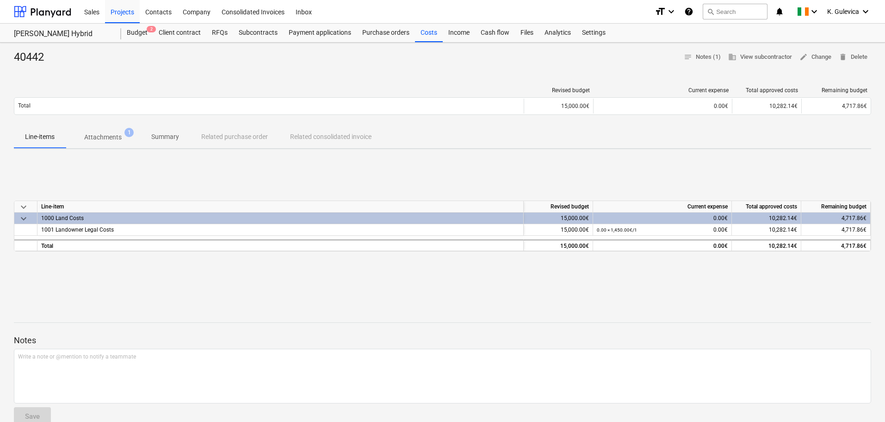
click at [164, 134] on p "Summary" at bounding box center [165, 137] width 28 height 10
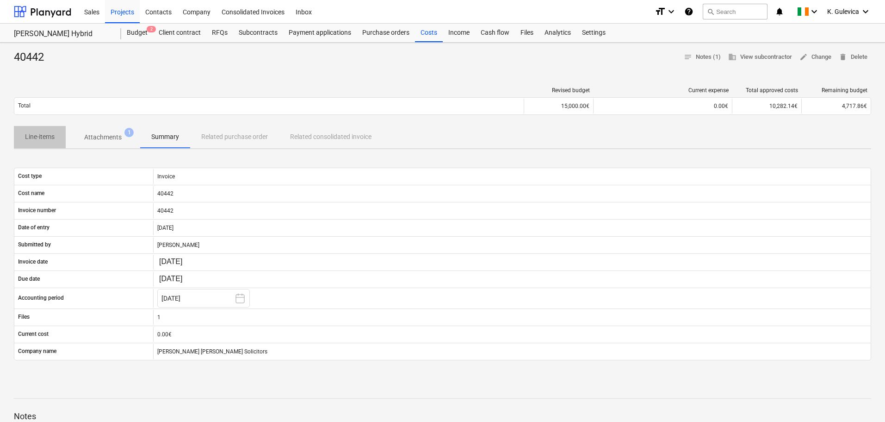
click at [45, 138] on p "Line-items" at bounding box center [40, 137] width 30 height 10
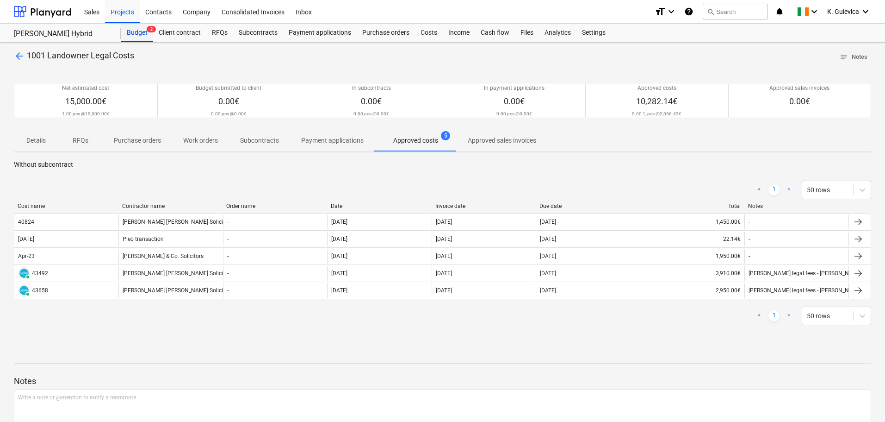
click at [136, 33] on div "Budget 2" at bounding box center [137, 33] width 32 height 19
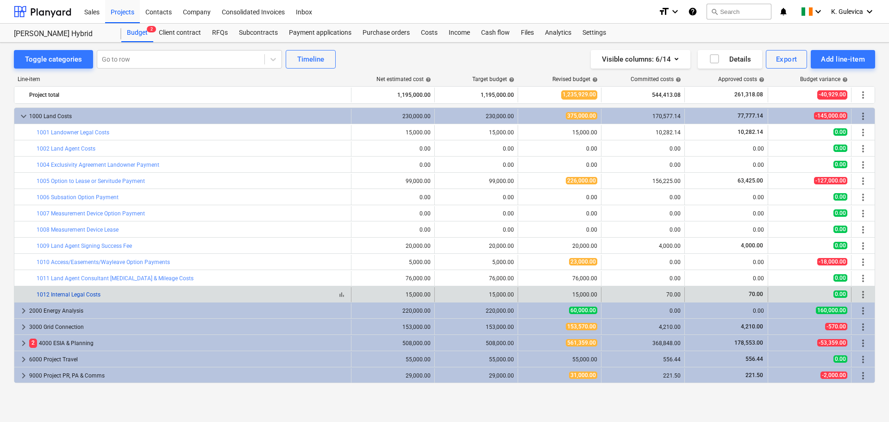
click at [87, 294] on link "1012 Internal Legal Costs" at bounding box center [69, 294] width 64 height 6
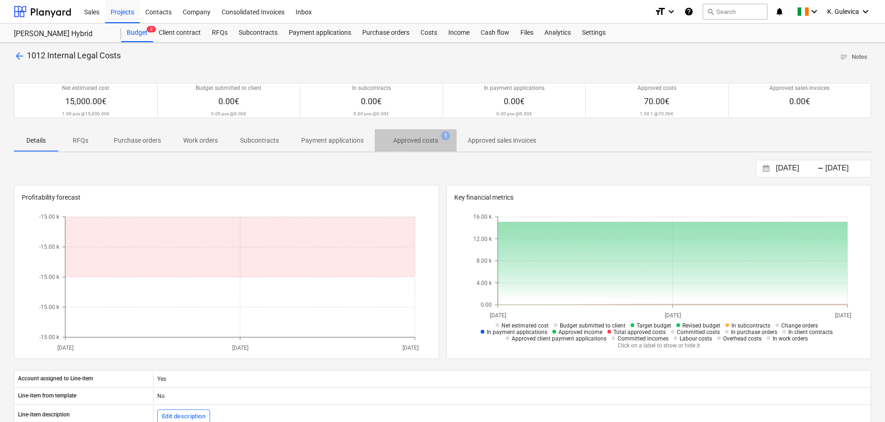
click at [417, 140] on p "Approved costs" at bounding box center [415, 141] width 45 height 10
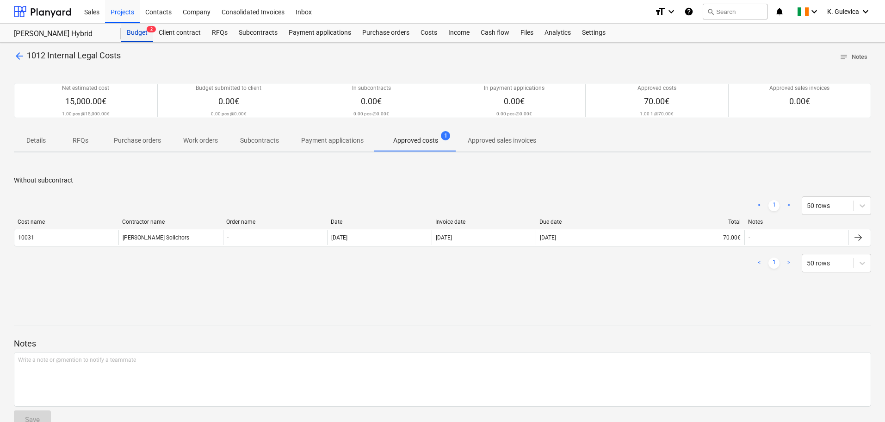
click at [137, 32] on div "Budget 2" at bounding box center [137, 33] width 32 height 19
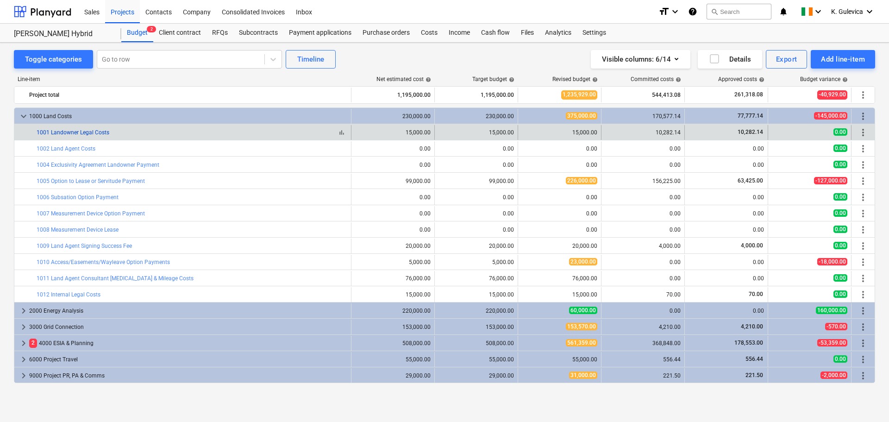
click at [61, 130] on link "1001 Landowner Legal Costs" at bounding box center [73, 132] width 73 height 6
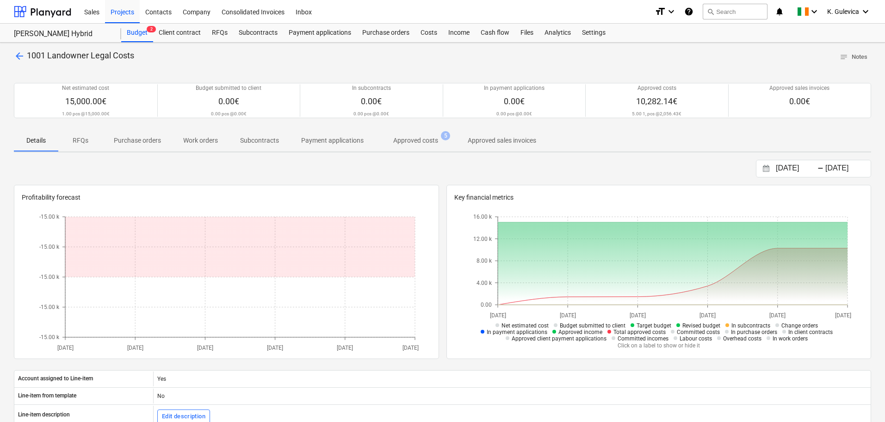
click at [411, 143] on p "Approved costs" at bounding box center [415, 141] width 45 height 10
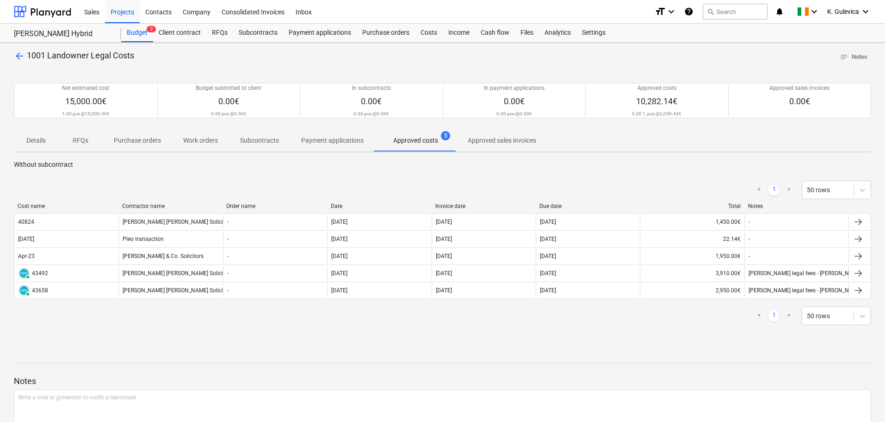
click at [451, 203] on div "Invoice date" at bounding box center [483, 206] width 97 height 6
click at [429, 33] on div "Costs" at bounding box center [429, 33] width 28 height 19
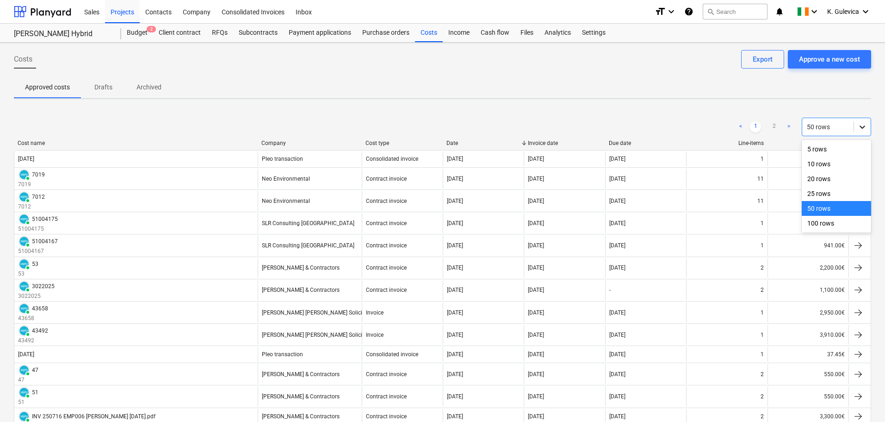
click at [863, 126] on icon at bounding box center [862, 126] width 9 height 9
click at [839, 224] on div "100 rows" at bounding box center [836, 223] width 69 height 15
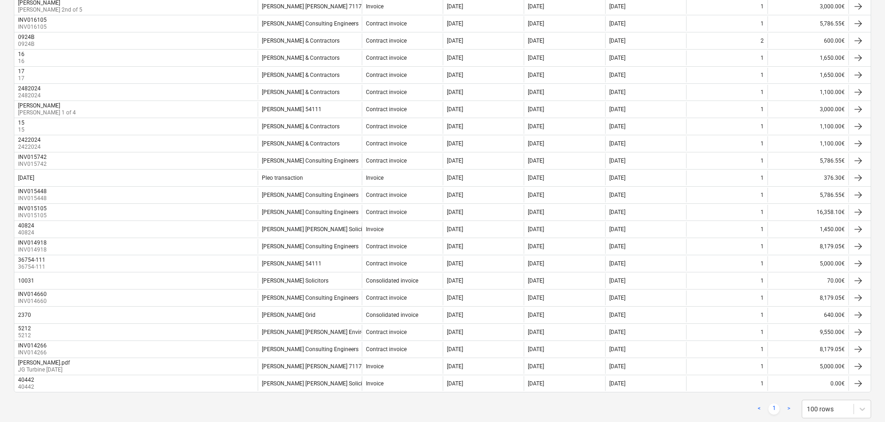
scroll to position [1022, 0]
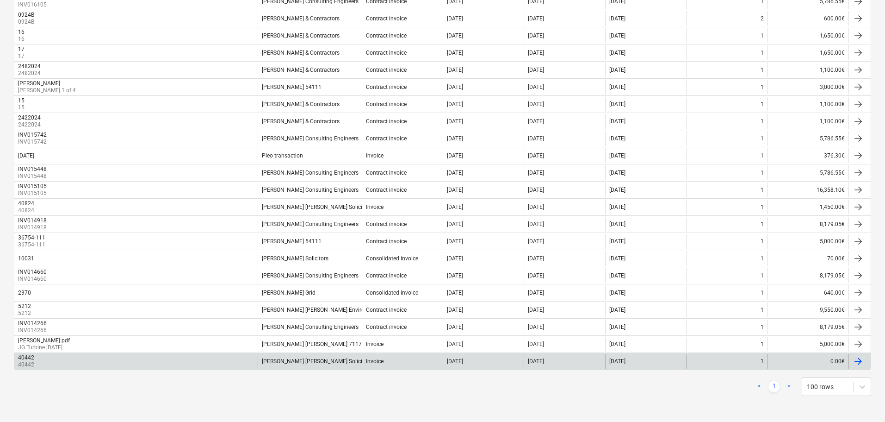
click at [327, 357] on div "Pierse Fitzgibbon Solicitors" at bounding box center [310, 361] width 104 height 15
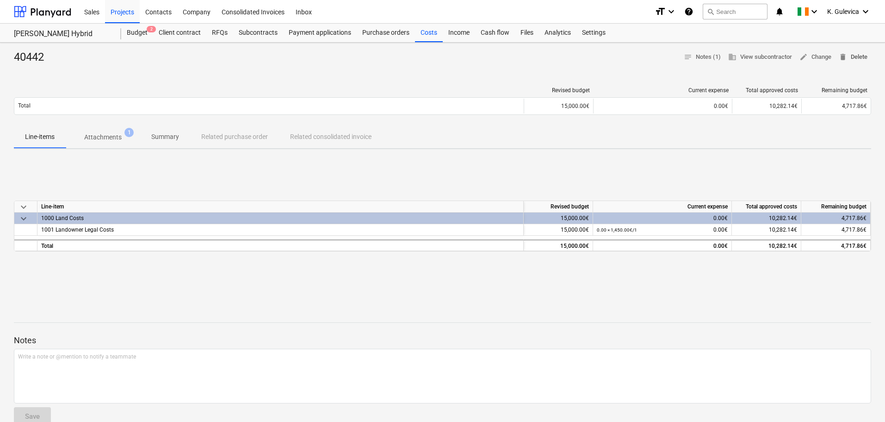
click at [857, 56] on span "delete Delete" at bounding box center [853, 57] width 29 height 11
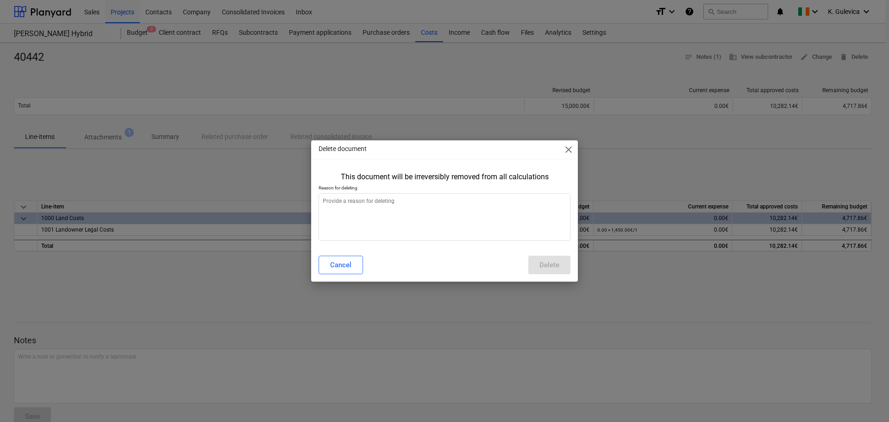
type textarea "x"
click at [421, 223] on textarea at bounding box center [444, 217] width 252 height 48
type textarea "r"
type textarea "x"
type textarea "re"
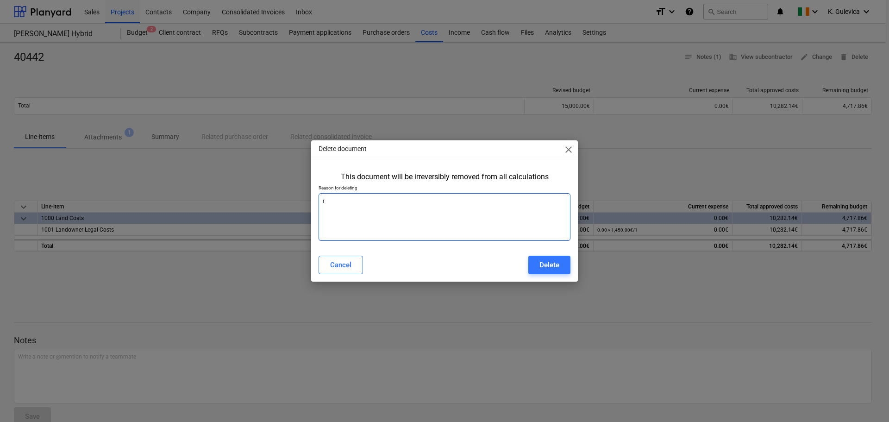
type textarea "x"
type textarea "re-"
type textarea "x"
type textarea "re-e"
type textarea "x"
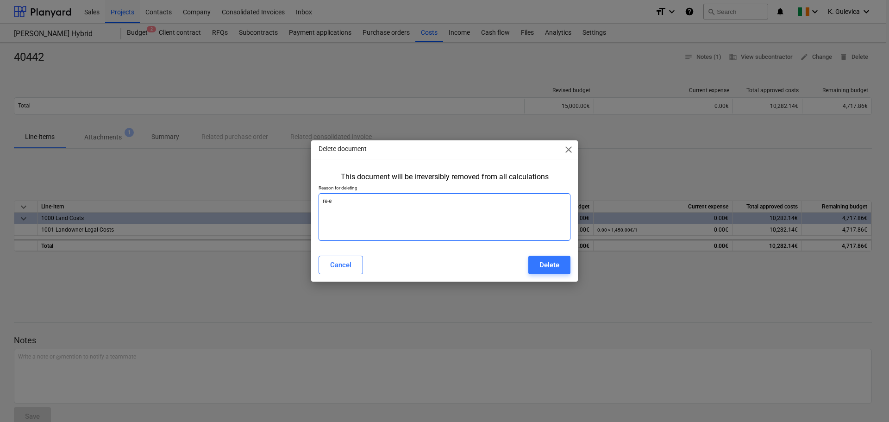
type textarea "re-en"
type textarea "x"
type textarea "re-enr"
type textarea "x"
type textarea "re-en"
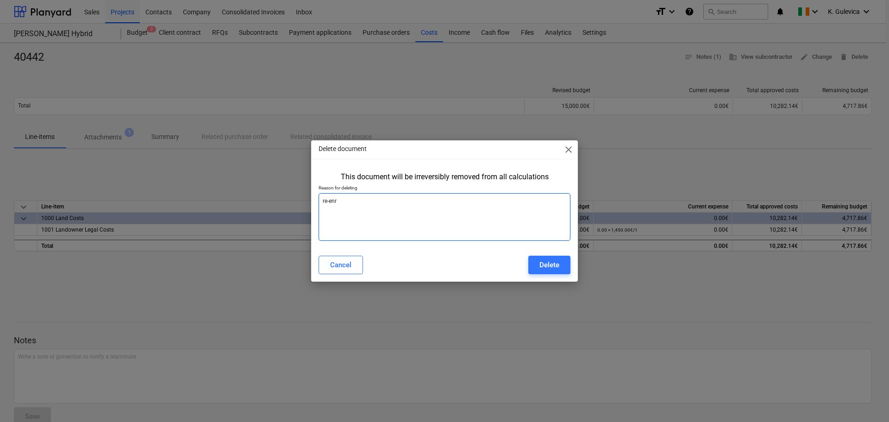
type textarea "x"
type textarea "re-ent"
type textarea "x"
type textarea "re-ente"
type textarea "x"
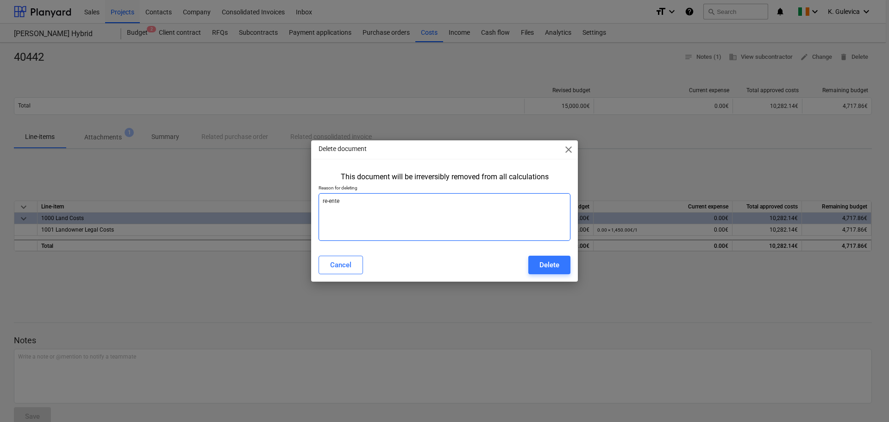
type textarea "re-enter"
type textarea "x"
type textarea "re-entere"
type textarea "x"
type textarea "re-entered"
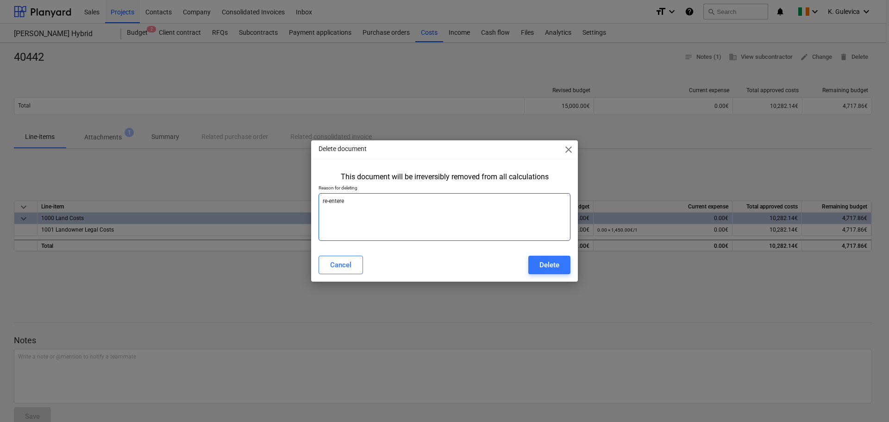
type textarea "x"
type textarea "re-entered"
click at [550, 267] on div "Delete" at bounding box center [549, 265] width 20 height 12
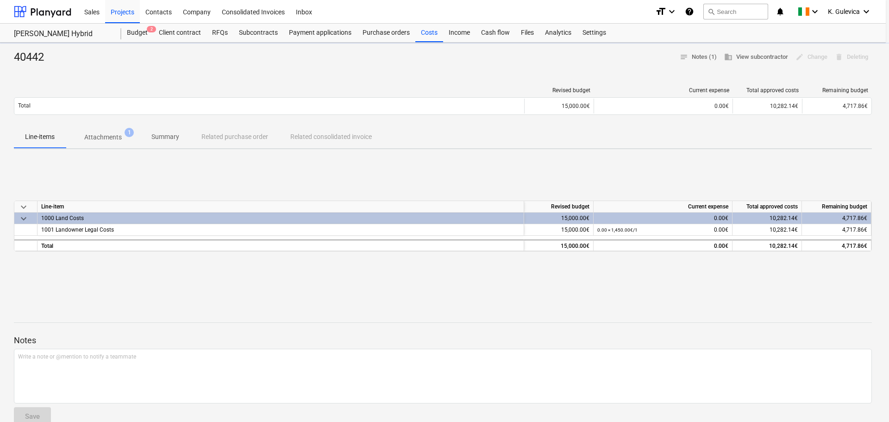
type textarea "x"
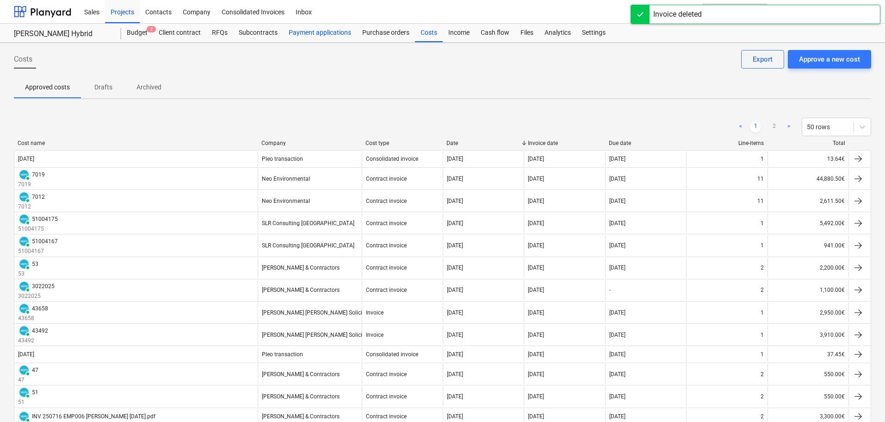
click at [314, 31] on div "Payment applications" at bounding box center [320, 33] width 74 height 19
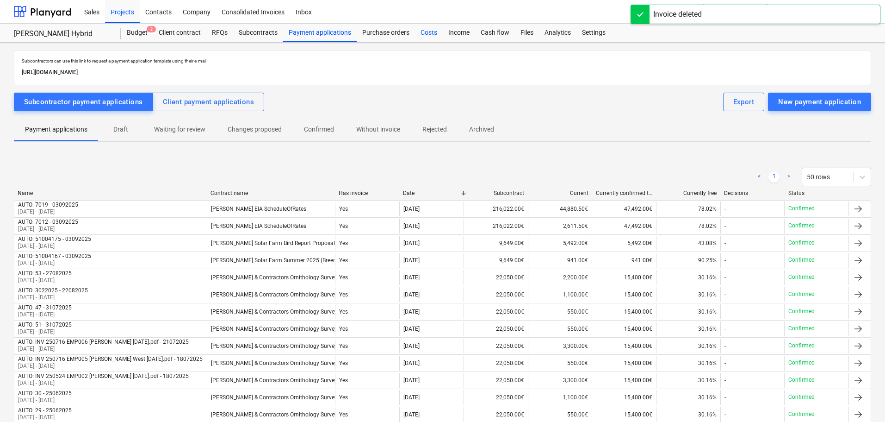
click at [429, 33] on div "Costs" at bounding box center [429, 33] width 28 height 19
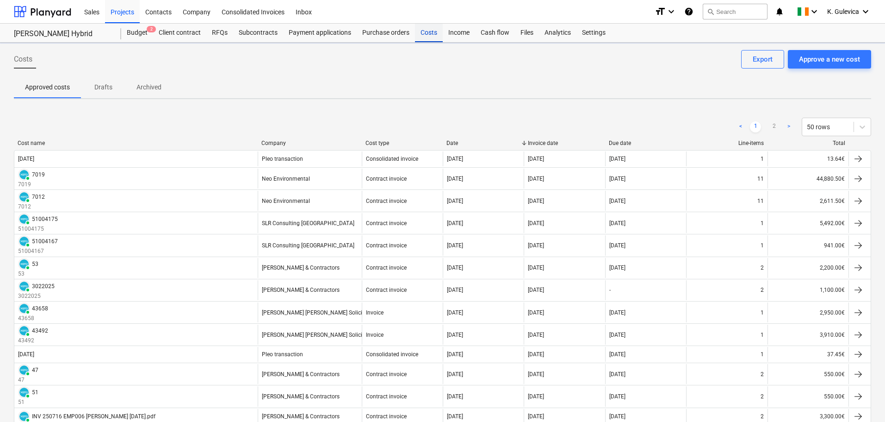
drag, startPoint x: 423, startPoint y: 34, endPoint x: 438, endPoint y: 39, distance: 15.7
click at [423, 34] on div "Costs" at bounding box center [429, 33] width 28 height 19
click at [832, 66] on button "Approve a new cost" at bounding box center [829, 59] width 83 height 19
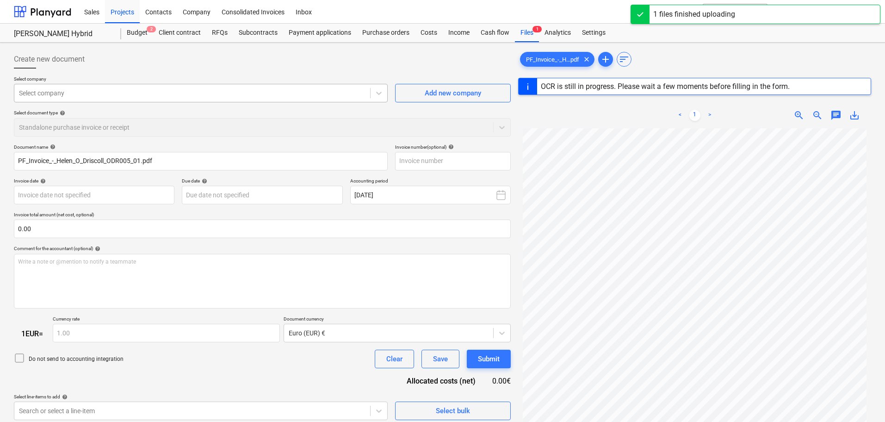
click at [159, 92] on div at bounding box center [192, 92] width 347 height 9
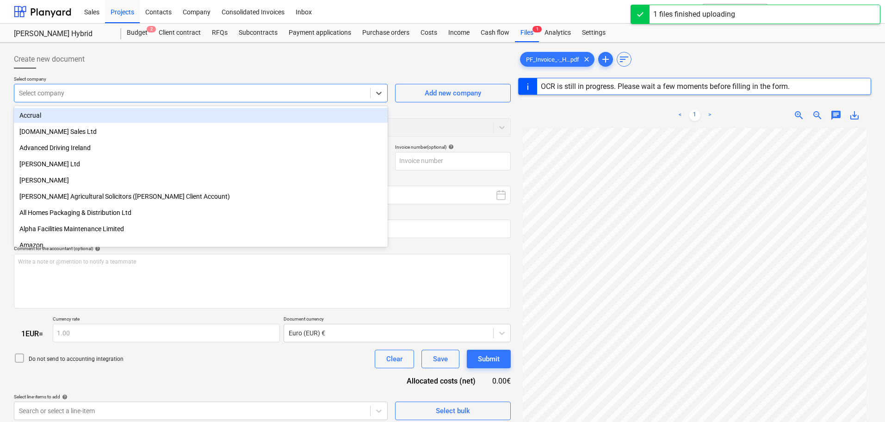
type input "40442"
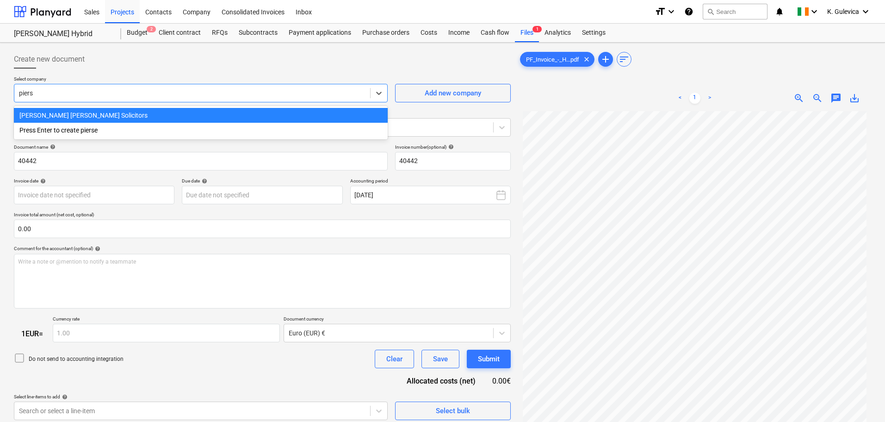
type input "pierse"
click at [89, 114] on div "Pierse Fitzgibbon Solicitors" at bounding box center [201, 115] width 374 height 15
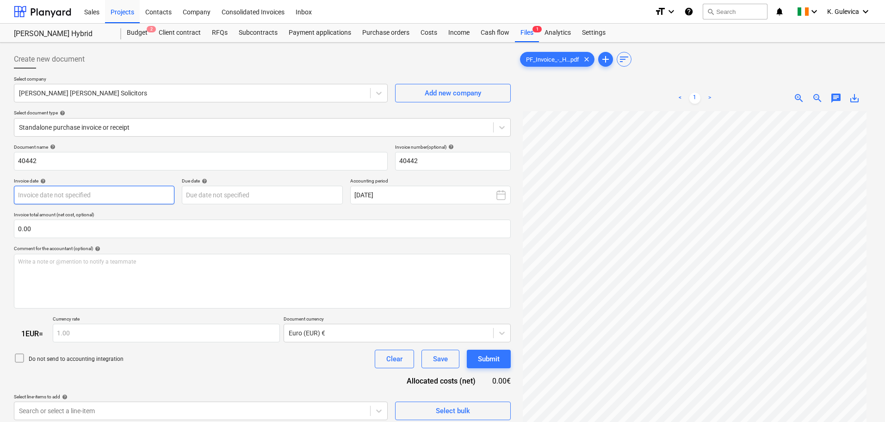
click at [119, 194] on body "Sales Projects Contacts Company Consolidated Invoices Inbox format_size keyboar…" at bounding box center [442, 211] width 885 height 422
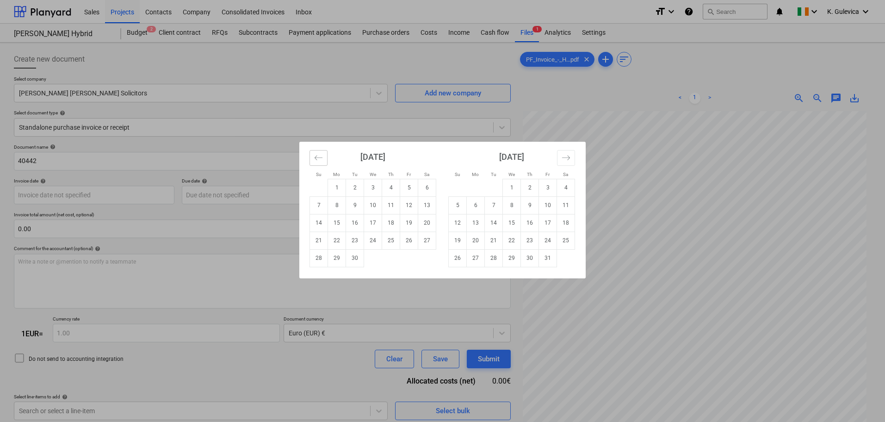
click at [313, 159] on button "Move backward to switch to the previous month." at bounding box center [319, 158] width 18 height 16
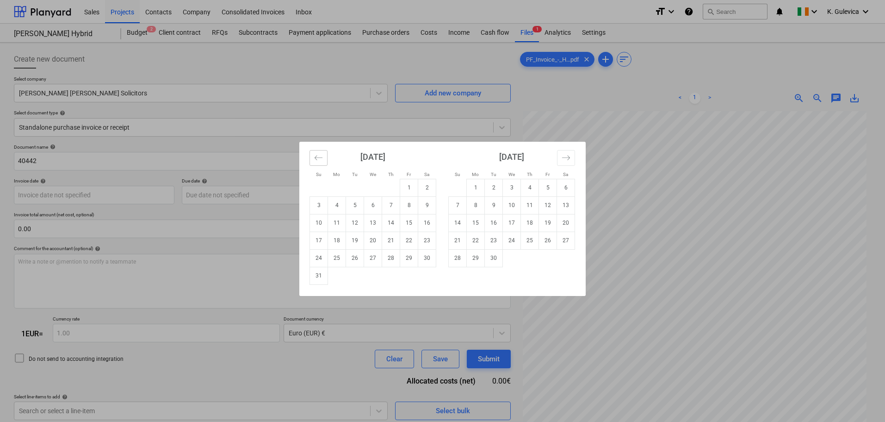
click at [317, 158] on icon "Move backward to switch to the previous month." at bounding box center [318, 157] width 9 height 9
click at [318, 158] on icon "Move backward to switch to the previous month." at bounding box center [318, 157] width 9 height 9
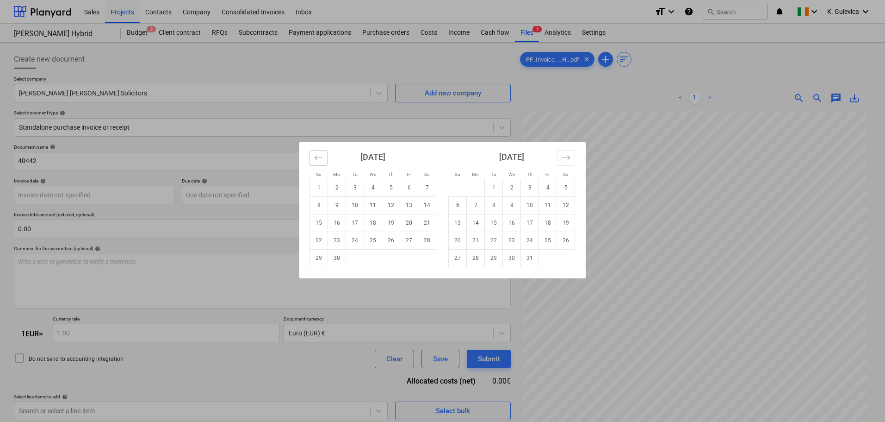
click at [319, 158] on icon "Move backward to switch to the previous month." at bounding box center [318, 157] width 9 height 9
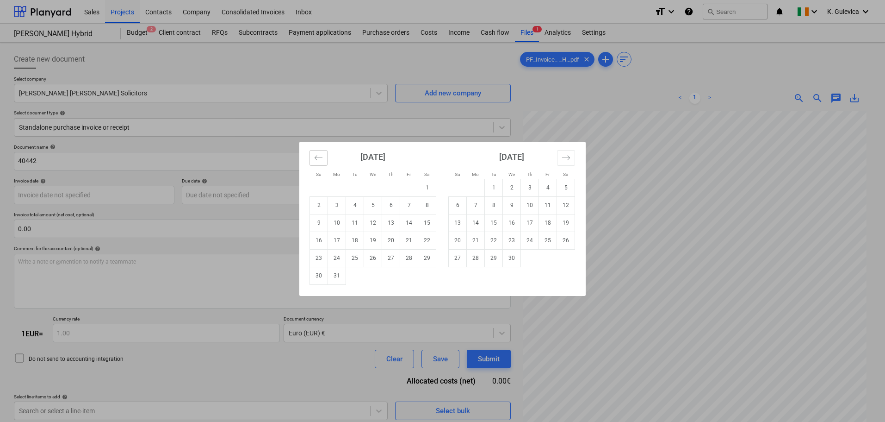
click at [319, 158] on icon "Move backward to switch to the previous month." at bounding box center [318, 157] width 9 height 9
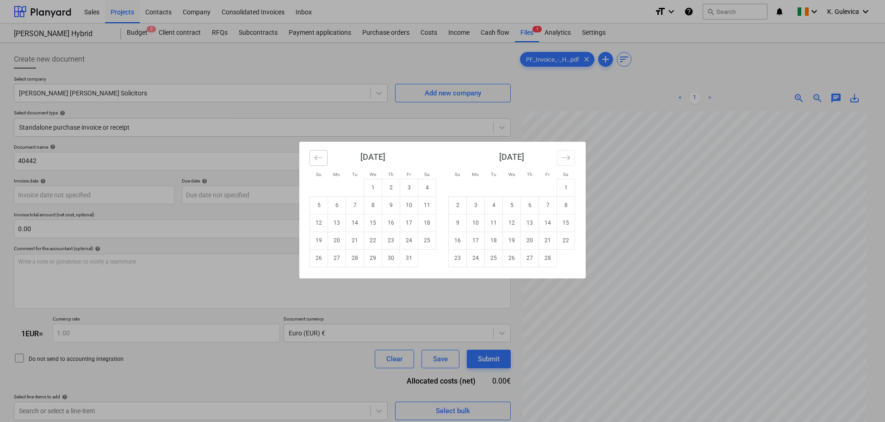
click at [319, 158] on icon "Move backward to switch to the previous month." at bounding box center [318, 157] width 9 height 9
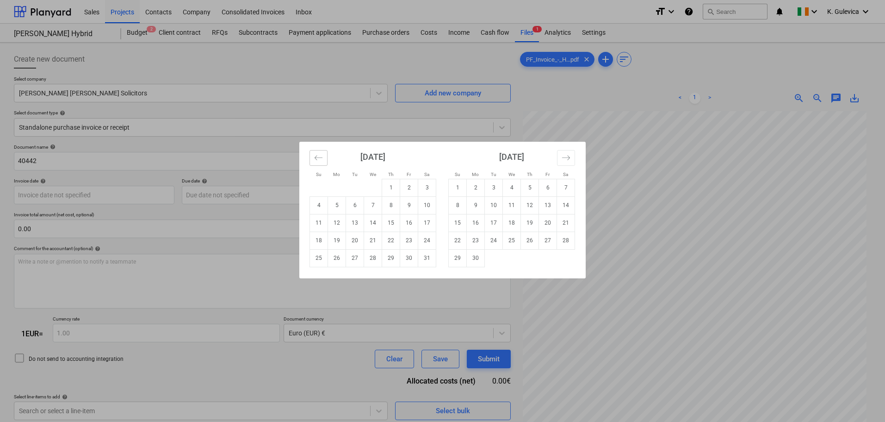
click at [319, 158] on icon "Move backward to switch to the previous month." at bounding box center [318, 157] width 9 height 9
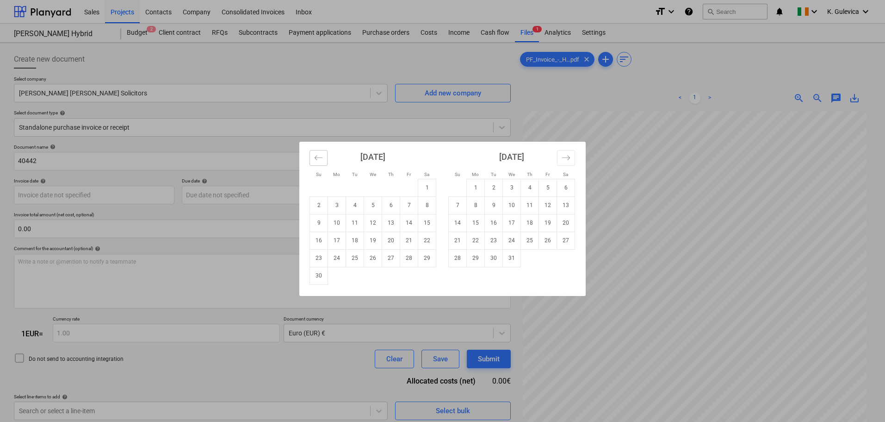
click at [319, 158] on icon "Move backward to switch to the previous month." at bounding box center [318, 157] width 9 height 9
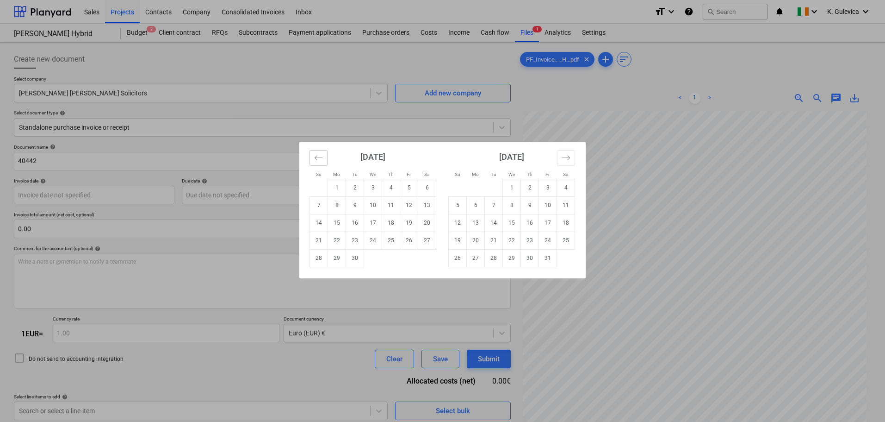
click at [319, 158] on icon "Move backward to switch to the previous month." at bounding box center [318, 157] width 9 height 9
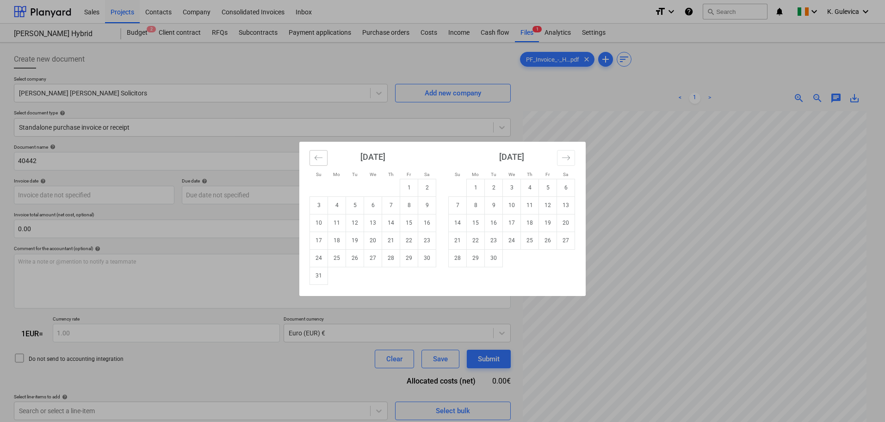
click at [319, 158] on icon "Move backward to switch to the previous month." at bounding box center [318, 157] width 9 height 9
click at [320, 158] on icon "Move backward to switch to the previous month." at bounding box center [318, 157] width 9 height 9
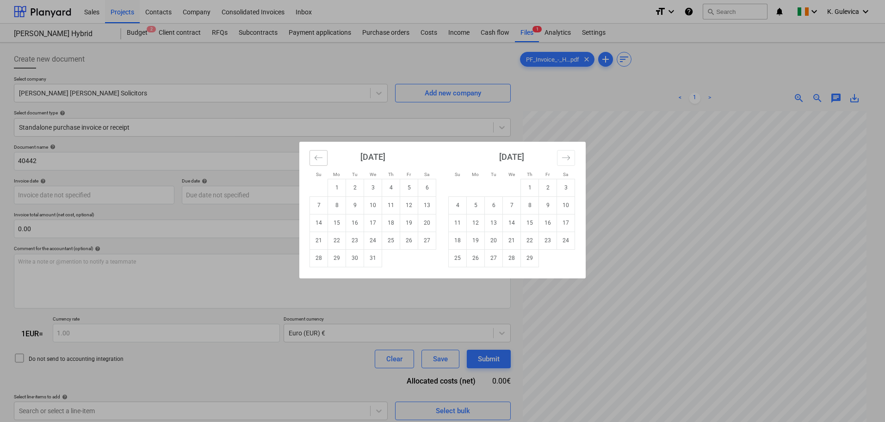
click at [320, 158] on icon "Move backward to switch to the previous month." at bounding box center [318, 157] width 9 height 9
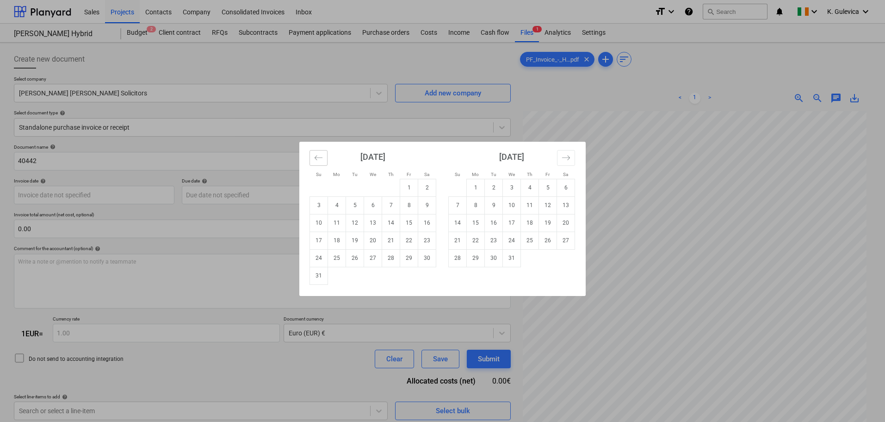
click at [320, 158] on icon "Move backward to switch to the previous month." at bounding box center [318, 157] width 9 height 9
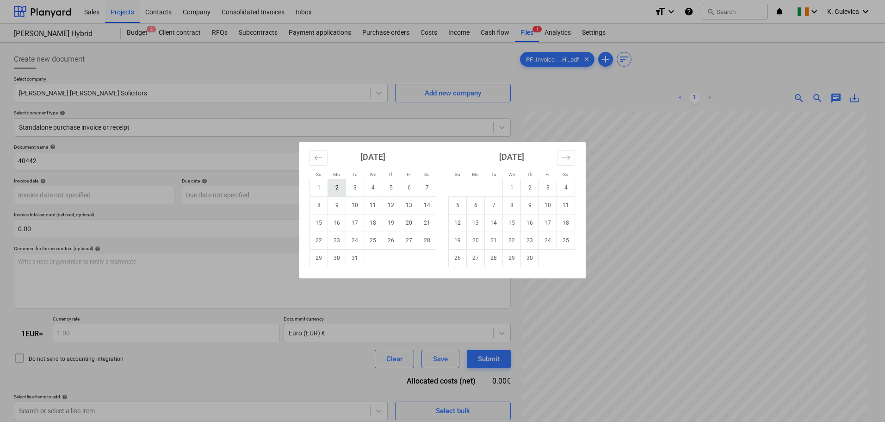
click at [339, 188] on td "2" at bounding box center [337, 188] width 18 height 18
type input "02 Oct 2023"
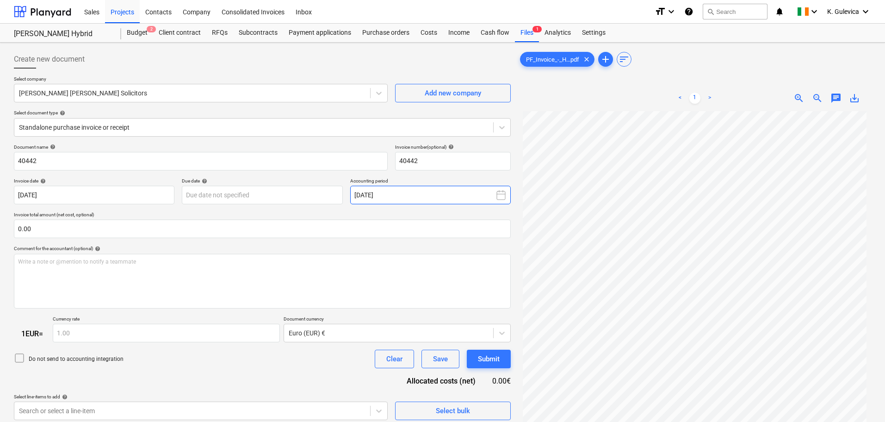
click at [374, 193] on button "September 2025" at bounding box center [430, 195] width 161 height 19
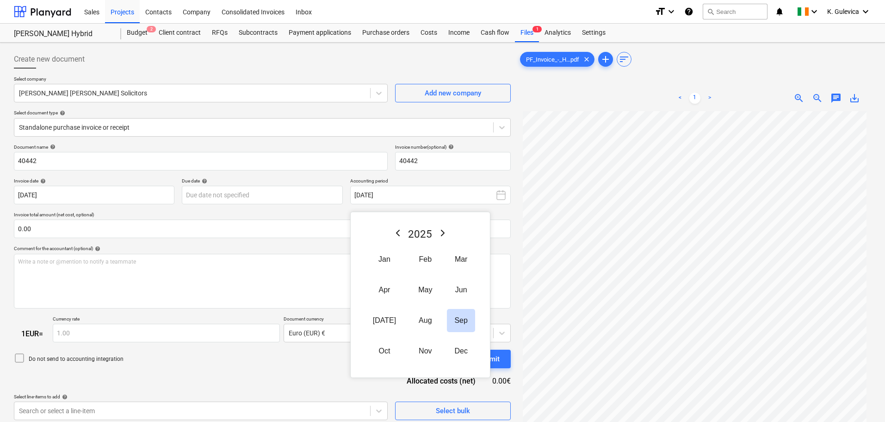
click at [395, 234] on icon "Previous Year" at bounding box center [397, 232] width 11 height 11
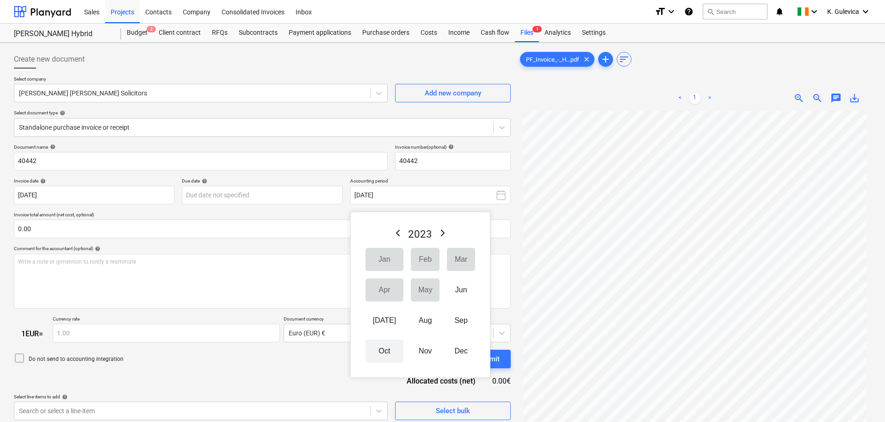
click at [378, 350] on button "Oct" at bounding box center [385, 350] width 38 height 23
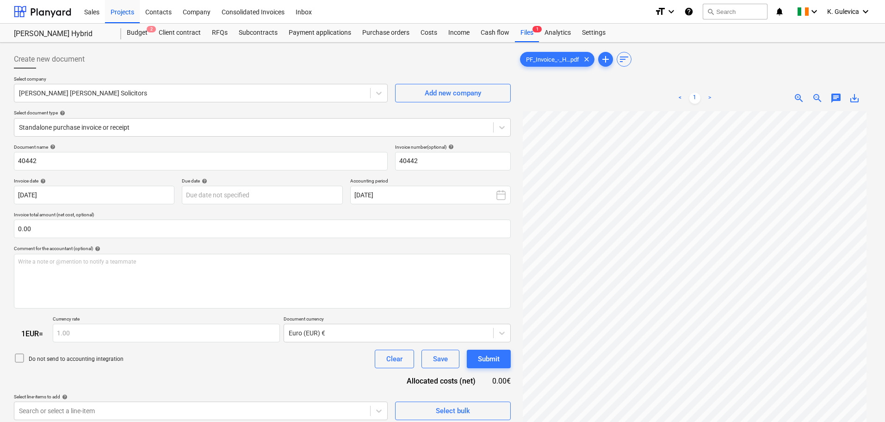
click at [335, 215] on p "Invoice total amount (net cost, optional)" at bounding box center [262, 215] width 497 height 8
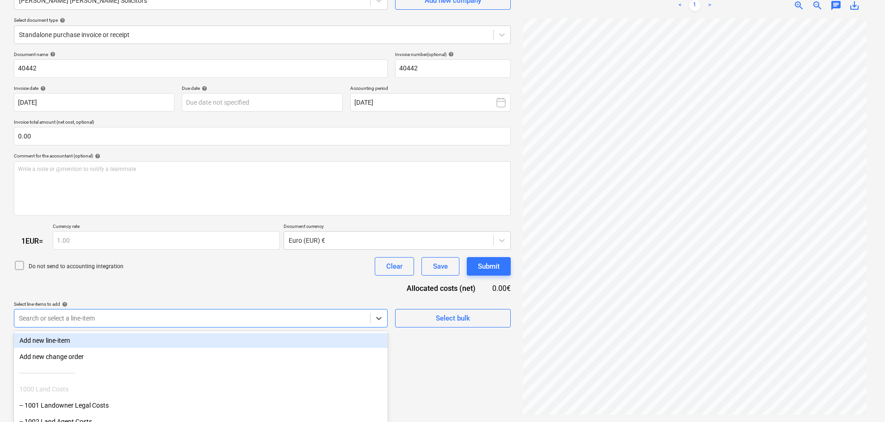
scroll to position [143, 0]
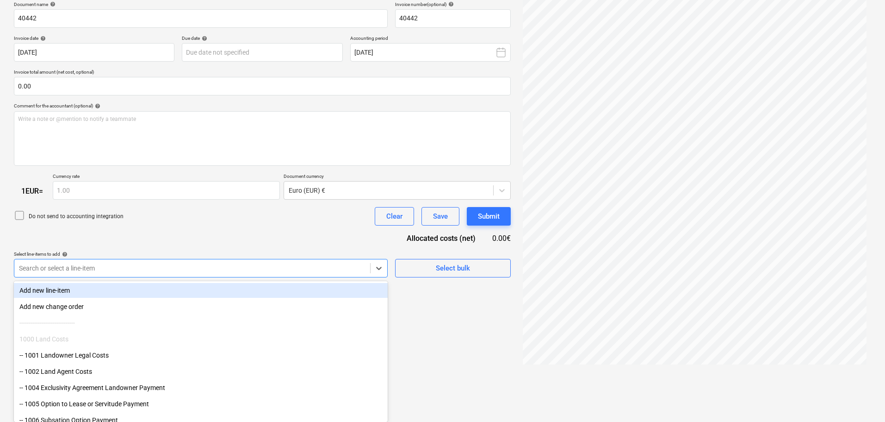
click at [157, 279] on body "Sales Projects Contacts Company Consolidated Invoices Inbox format_size keyboar…" at bounding box center [442, 68] width 885 height 422
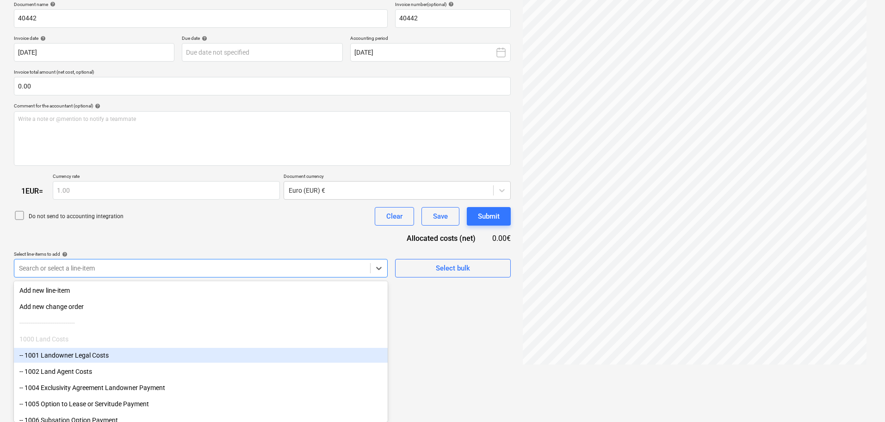
click at [68, 356] on div "-- 1001 Landowner Legal Costs" at bounding box center [201, 355] width 374 height 15
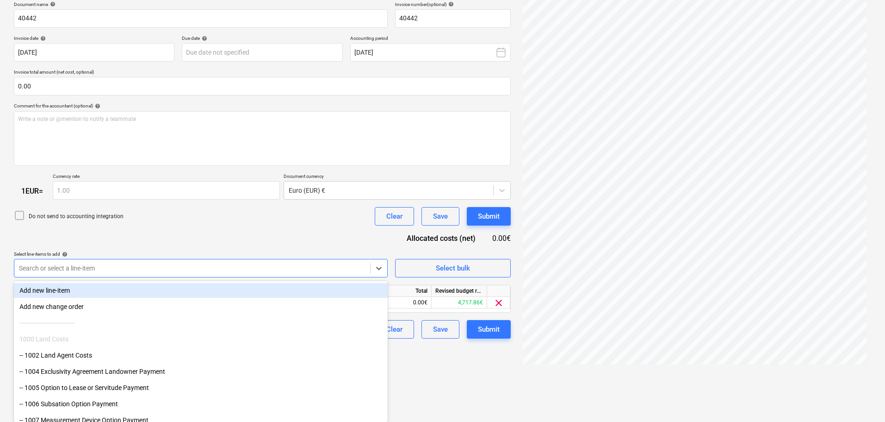
click at [157, 225] on div "Document name help 40442 Invoice number (optional) help 40442 Invoice date help…" at bounding box center [262, 169] width 497 height 337
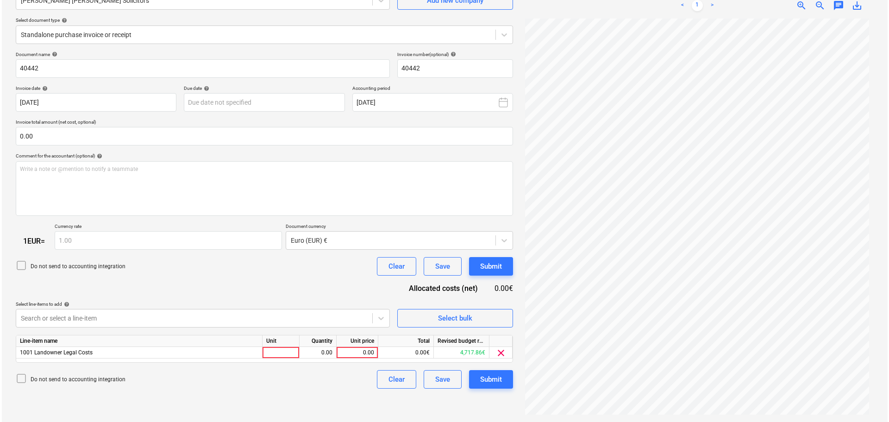
scroll to position [93, 0]
click at [353, 353] on div "0.00" at bounding box center [355, 353] width 34 height 12
type input "1450"
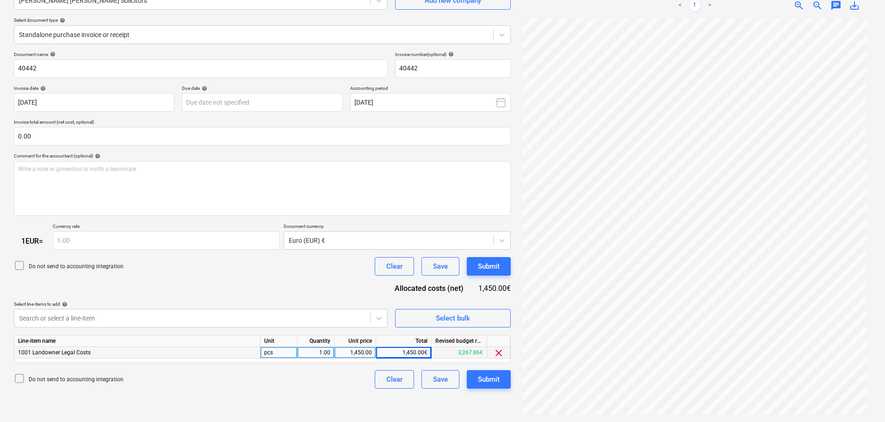
click at [23, 263] on icon at bounding box center [19, 265] width 11 height 11
click at [493, 378] on div "Submit" at bounding box center [489, 379] width 22 height 12
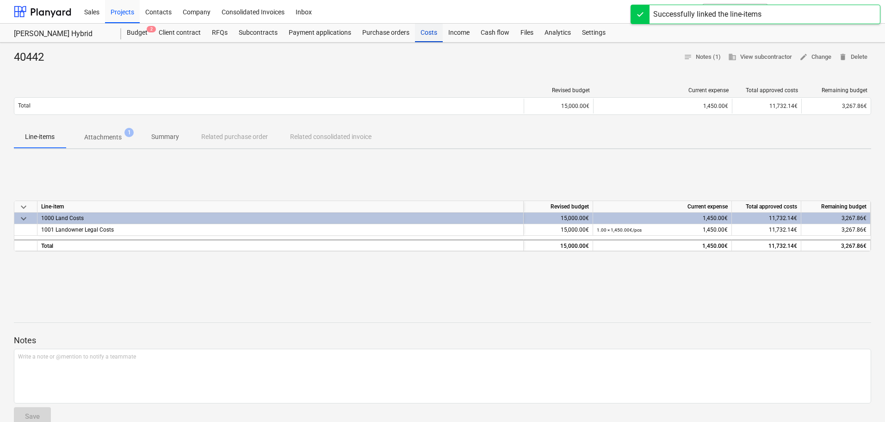
click at [426, 32] on div "Costs" at bounding box center [429, 33] width 28 height 19
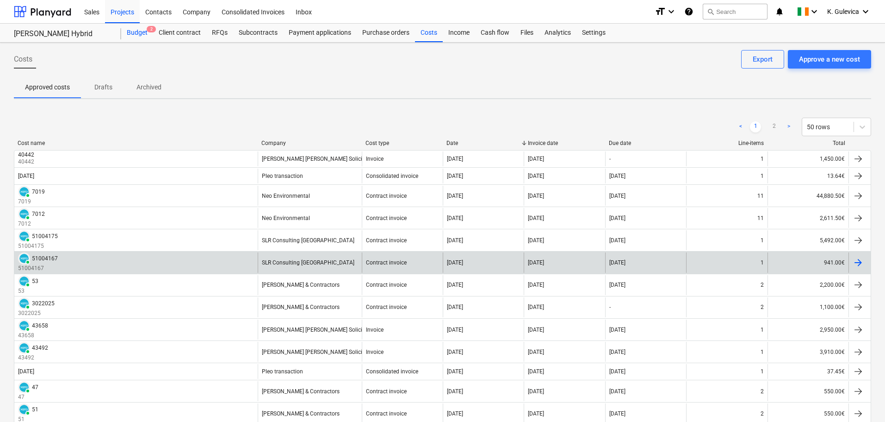
click at [134, 34] on div "Budget 2" at bounding box center [137, 33] width 32 height 19
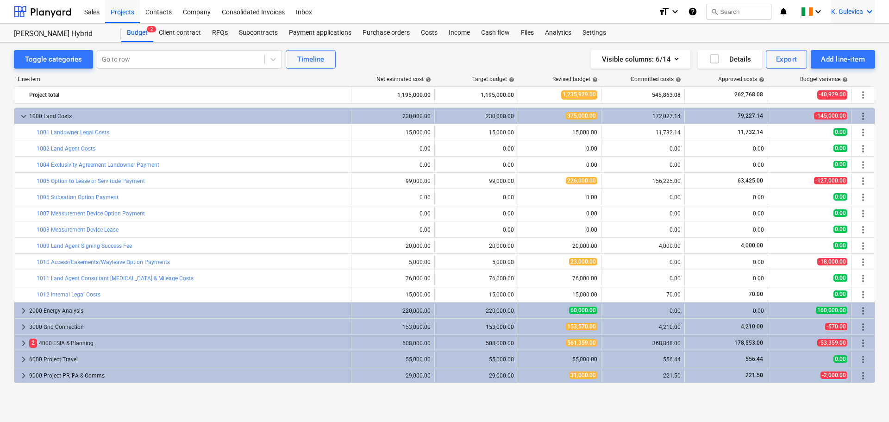
click at [856, 11] on span "K. Gulevica" at bounding box center [847, 11] width 32 height 7
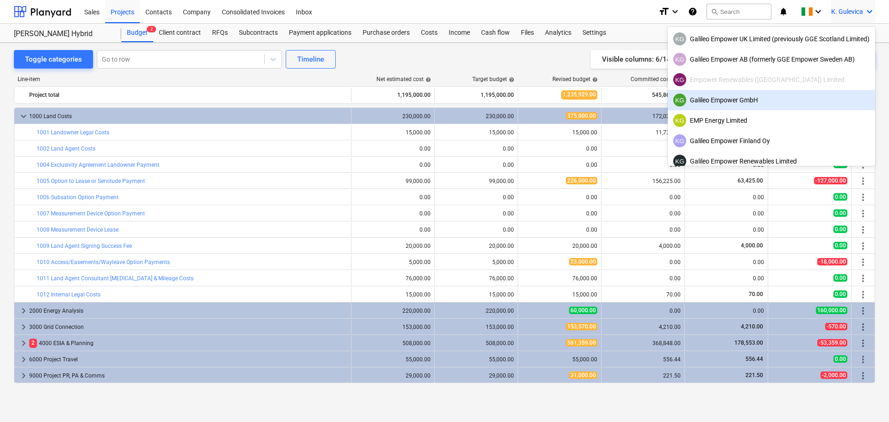
click at [719, 103] on div "KG Galileo Empower GmbH" at bounding box center [771, 99] width 196 height 13
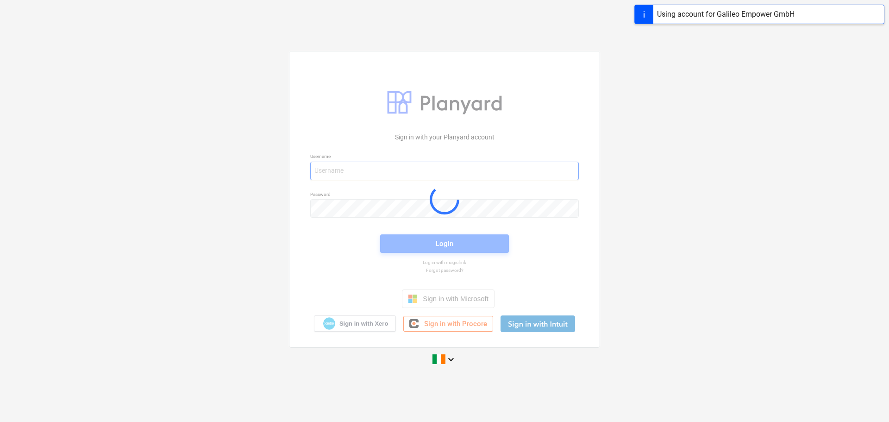
type input "kg@empower-re.ie"
